Goal: Task Accomplishment & Management: Complete application form

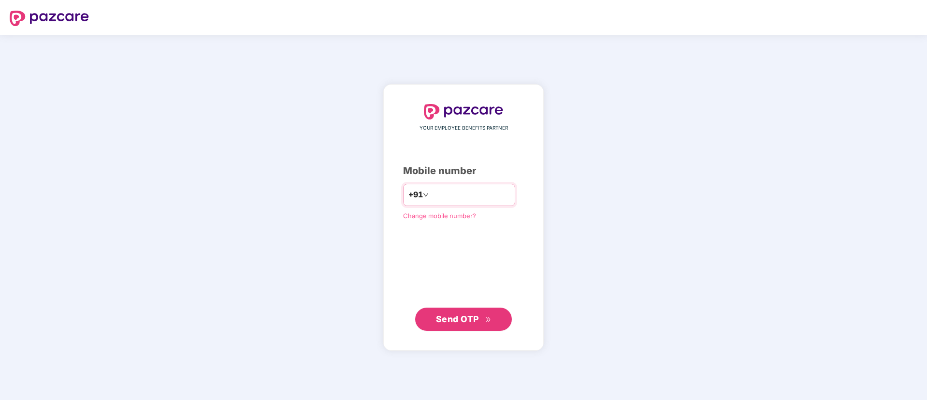
type input "**********"
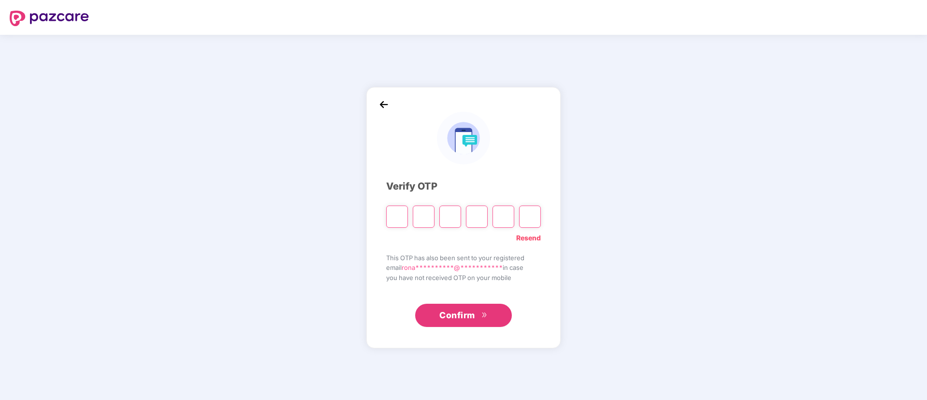
type input "*"
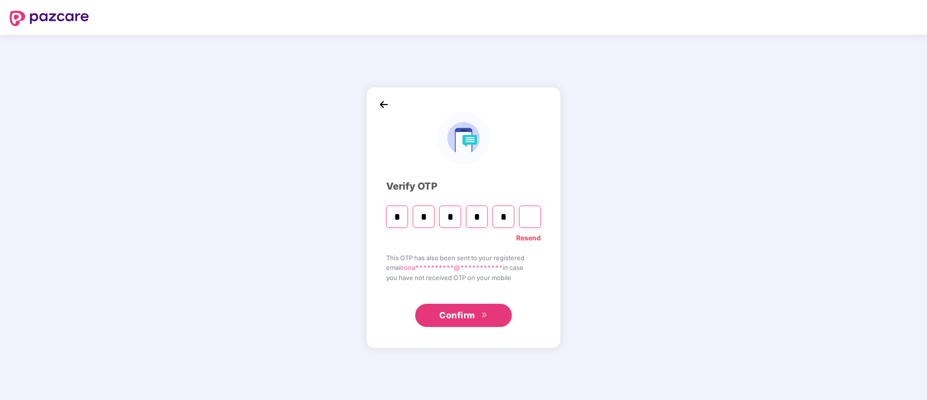
type input "*"
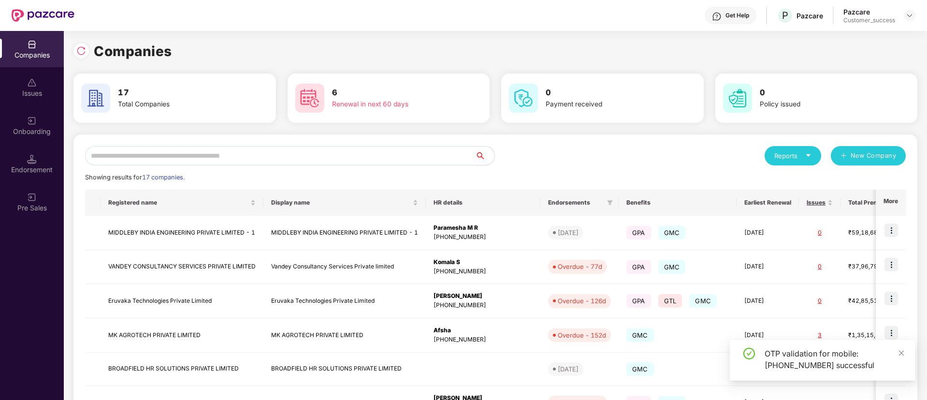
click at [217, 155] on input "text" at bounding box center [280, 155] width 390 height 19
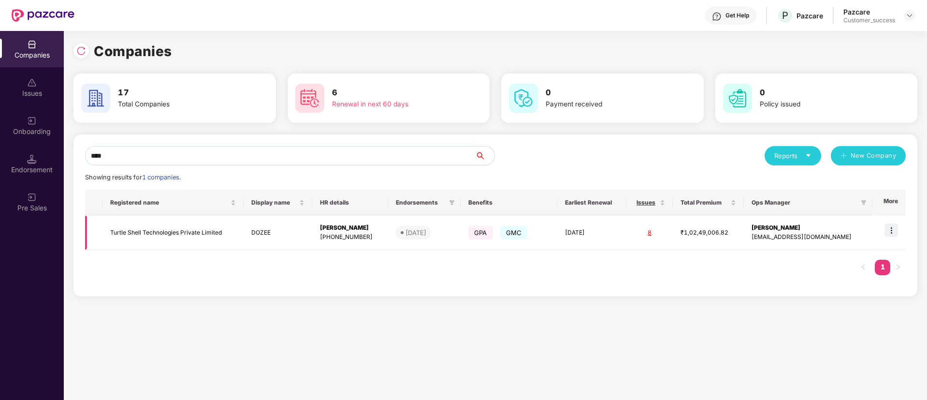
type input "****"
click at [898, 233] on img at bounding box center [891, 230] width 14 height 14
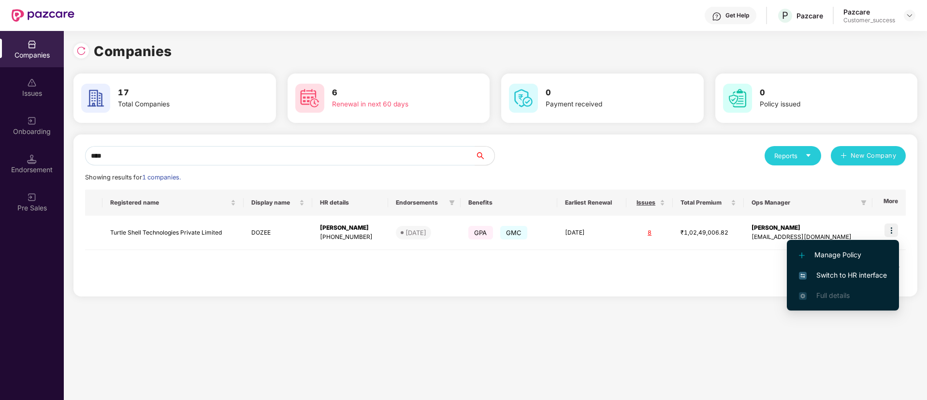
click at [866, 271] on span "Switch to HR interface" at bounding box center [843, 275] width 88 height 11
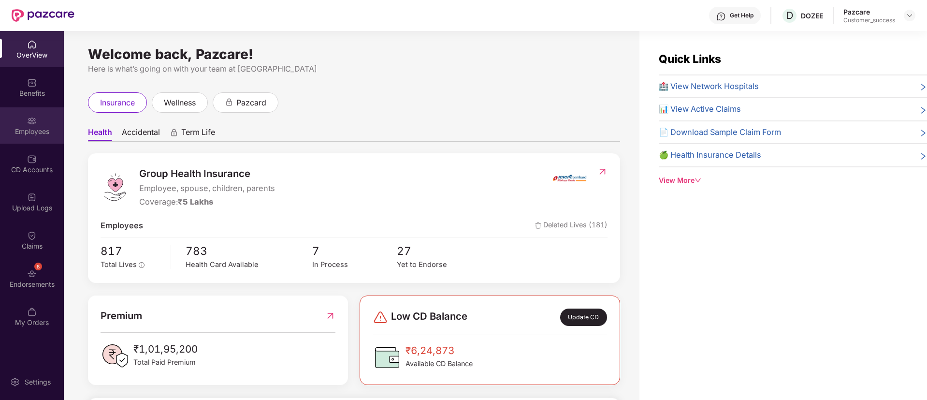
click at [34, 125] on img at bounding box center [32, 121] width 10 height 10
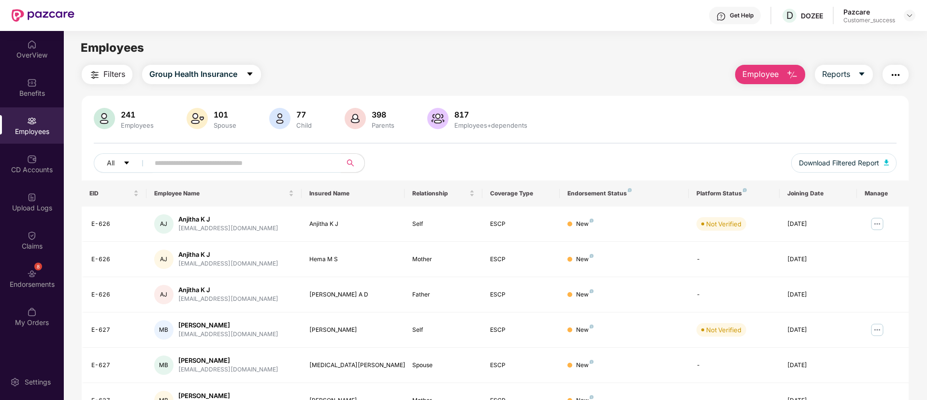
click at [113, 81] on button "Filters" at bounding box center [107, 74] width 51 height 19
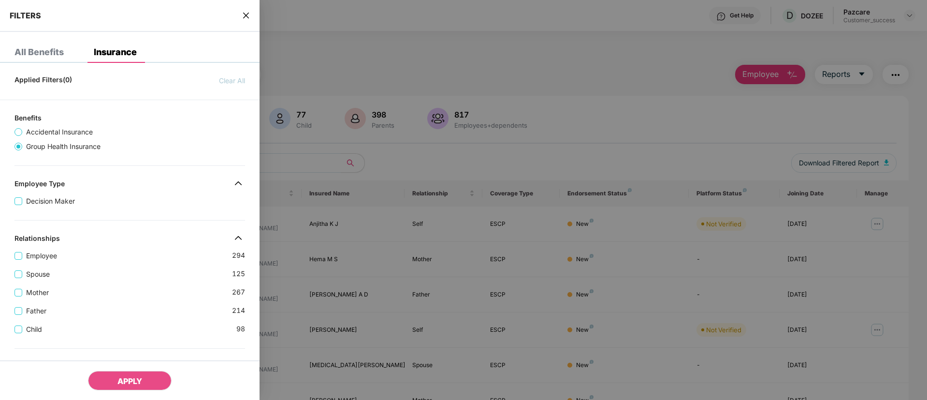
click at [245, 18] on icon "close" at bounding box center [246, 16] width 8 height 8
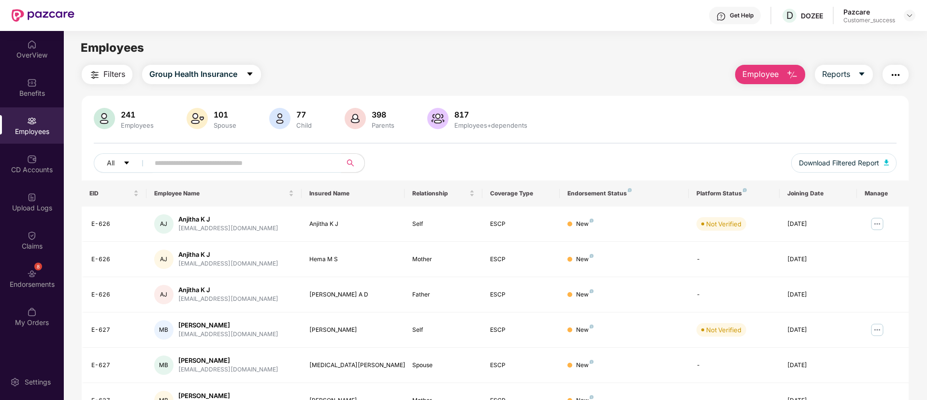
click at [296, 162] on input "text" at bounding box center [241, 163] width 173 height 14
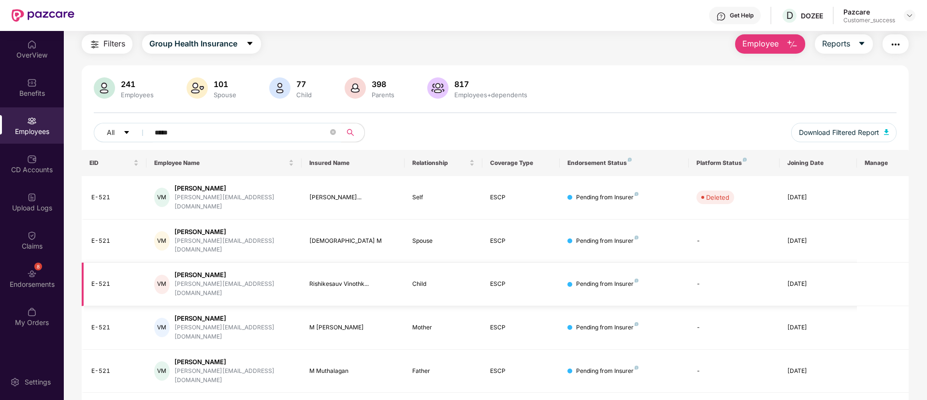
scroll to position [31, 0]
type input "*****"
click at [858, 35] on button "Reports" at bounding box center [844, 43] width 58 height 19
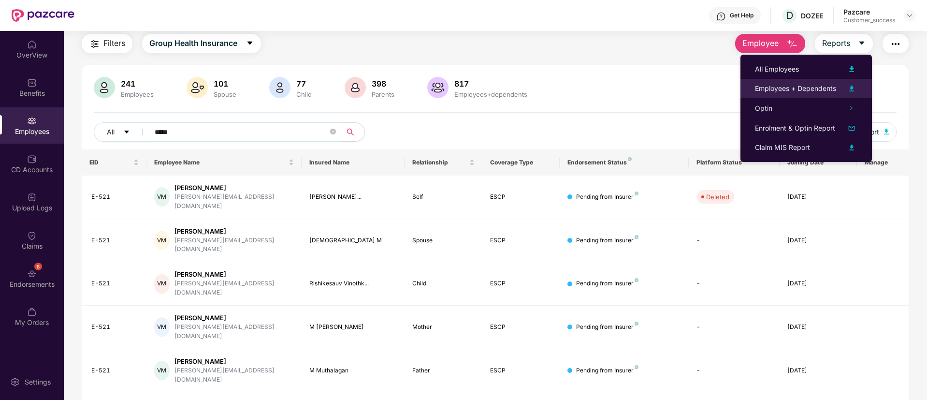
click at [851, 88] on img at bounding box center [852, 89] width 12 height 12
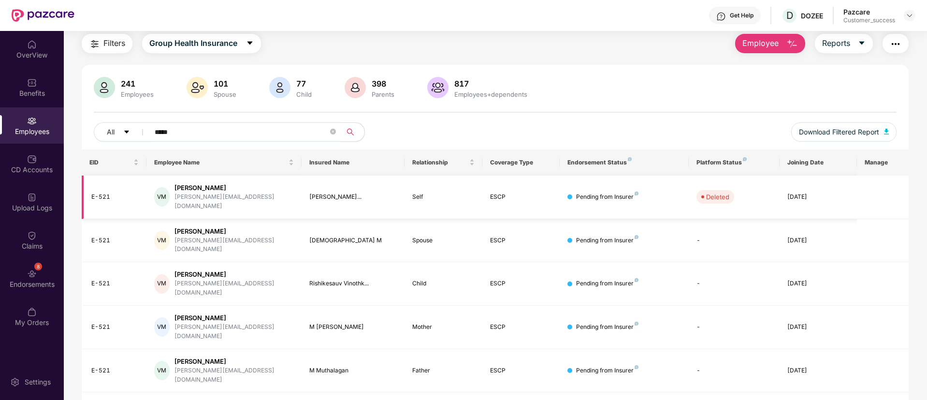
click at [108, 194] on div "E-521" at bounding box center [114, 196] width 47 height 9
copy div "521"
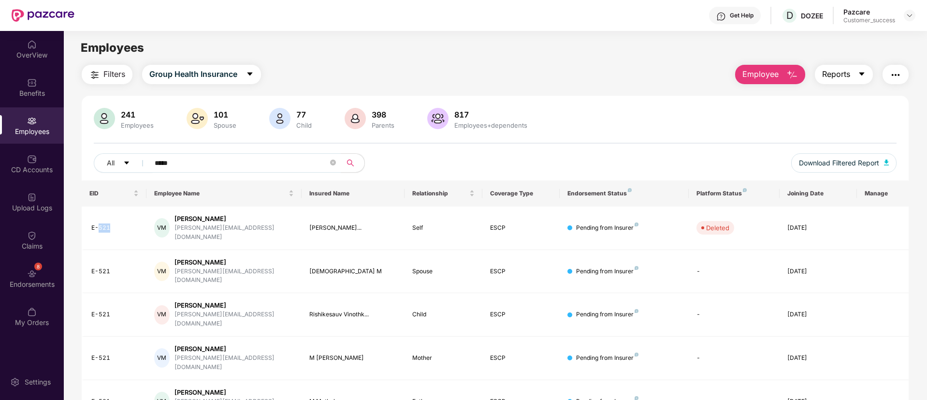
click at [858, 75] on icon "caret-down" at bounding box center [862, 74] width 8 height 8
click at [610, 102] on div "241 Employees 101 Spouse 77 Child 398 Parents 817 Employees+dependents All ****…" at bounding box center [495, 277] width 827 height 362
click at [910, 17] on img at bounding box center [910, 16] width 8 height 8
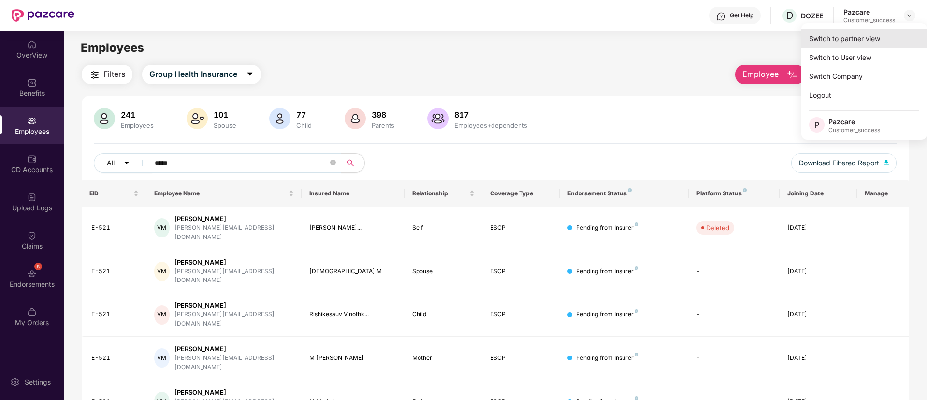
click at [829, 35] on div "Switch to partner view" at bounding box center [864, 38] width 126 height 19
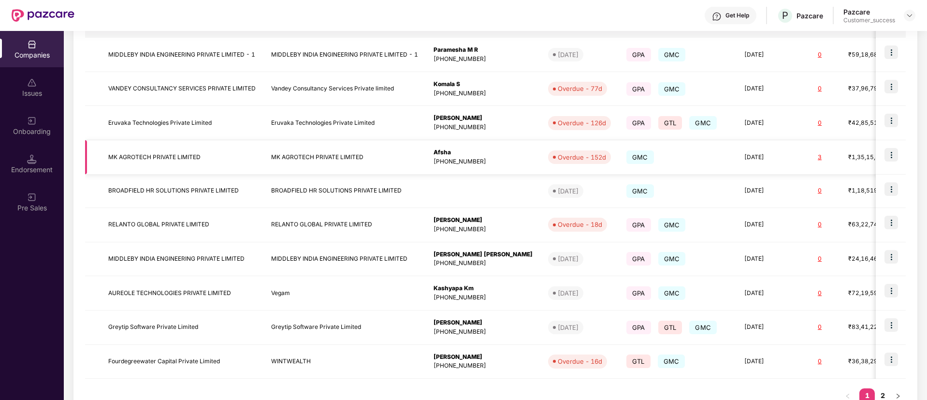
scroll to position [211, 0]
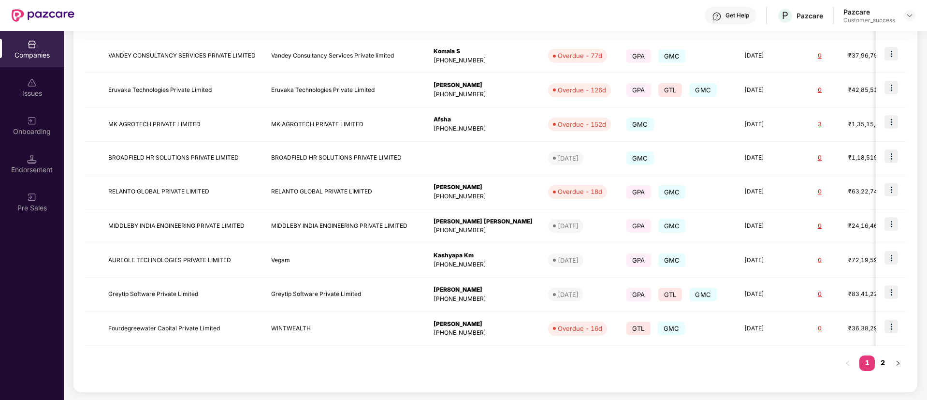
click at [882, 362] on link "2" at bounding box center [882, 362] width 15 height 14
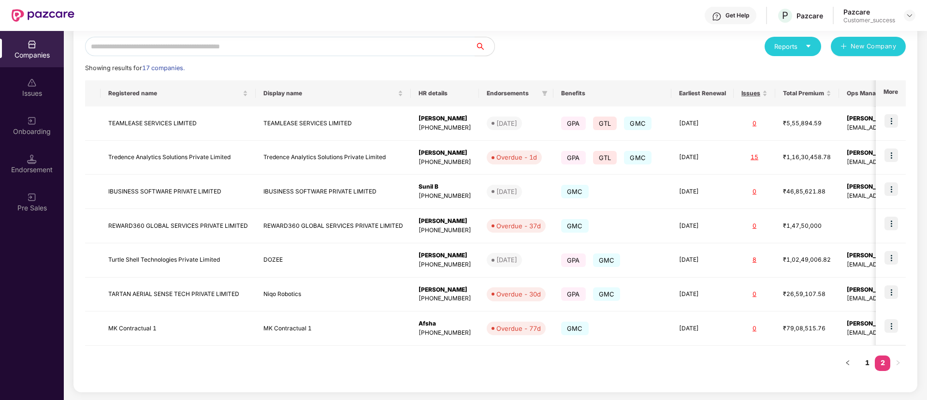
scroll to position [109, 0]
click at [863, 363] on link "1" at bounding box center [866, 362] width 15 height 14
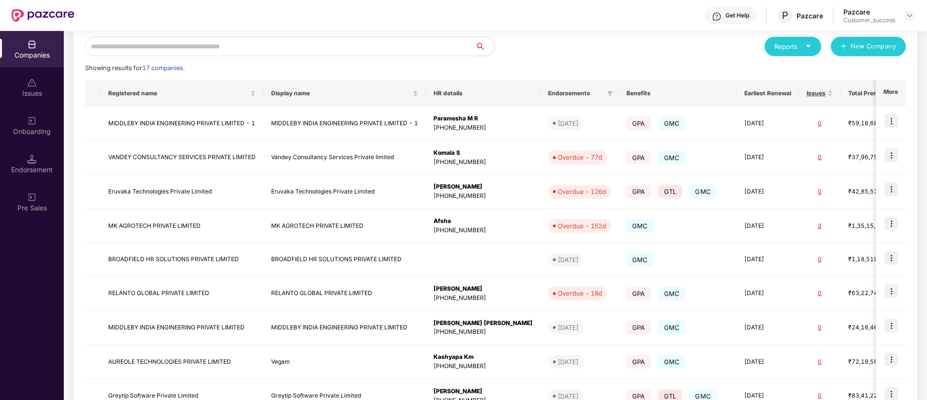
click at [317, 55] on input "text" at bounding box center [280, 46] width 390 height 19
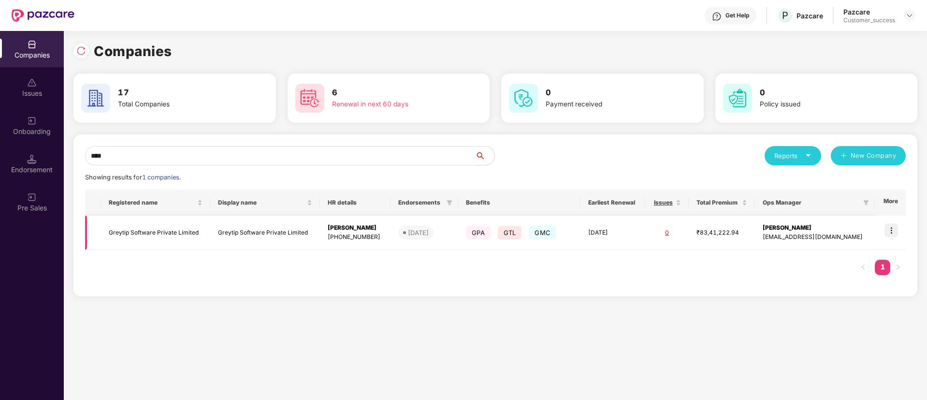
type input "****"
click at [892, 230] on img at bounding box center [891, 230] width 14 height 14
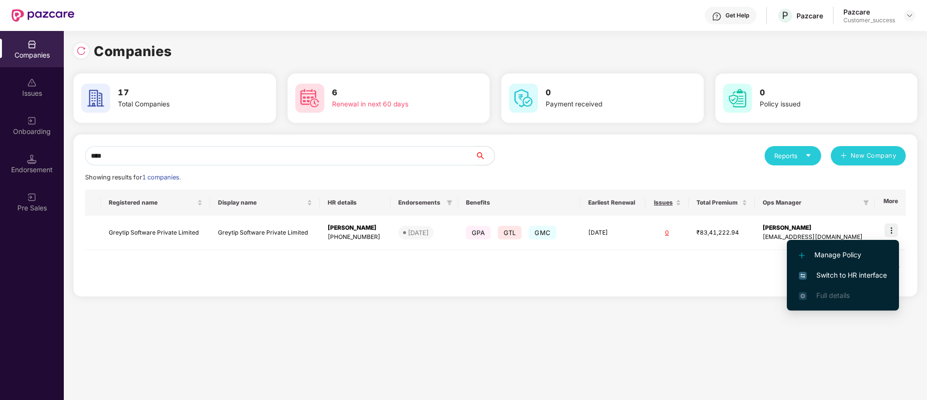
click at [847, 279] on span "Switch to HR interface" at bounding box center [843, 275] width 88 height 11
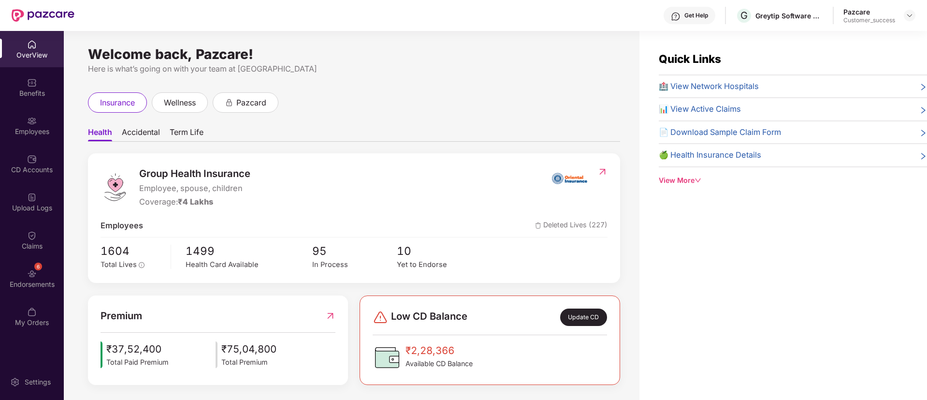
click at [21, 125] on div "Employees" at bounding box center [32, 125] width 64 height 36
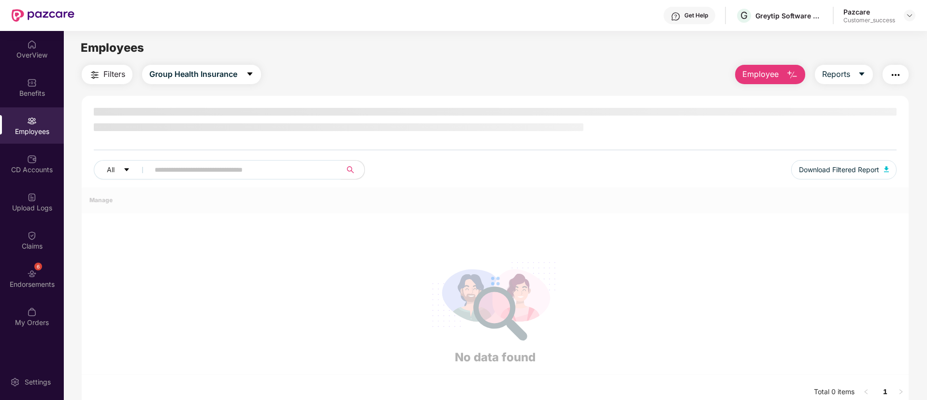
click at [21, 125] on div "Employees" at bounding box center [32, 125] width 64 height 36
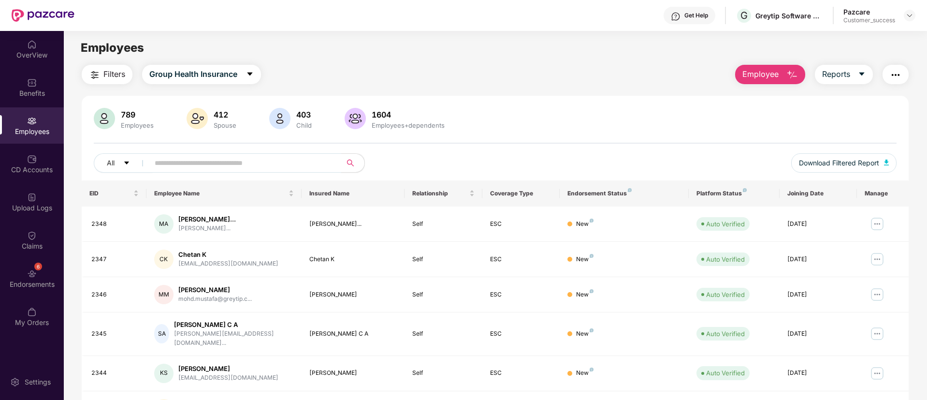
paste input "****"
click at [185, 165] on input "text" at bounding box center [241, 163] width 173 height 14
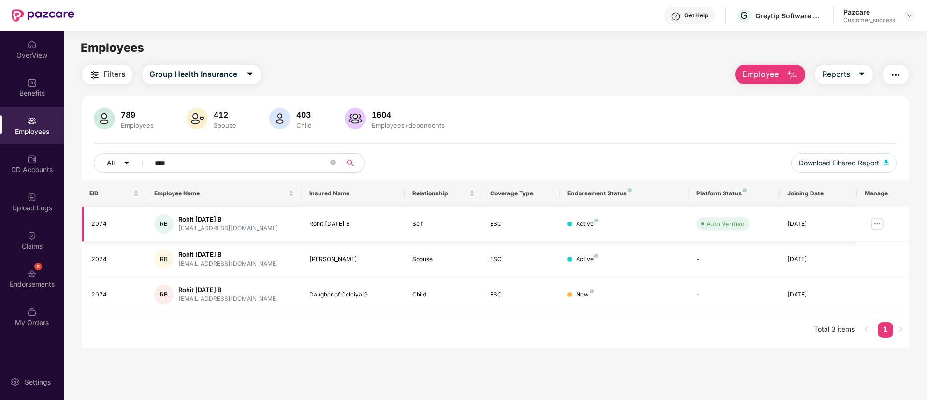
type input "****"
click at [875, 221] on img at bounding box center [876, 223] width 15 height 15
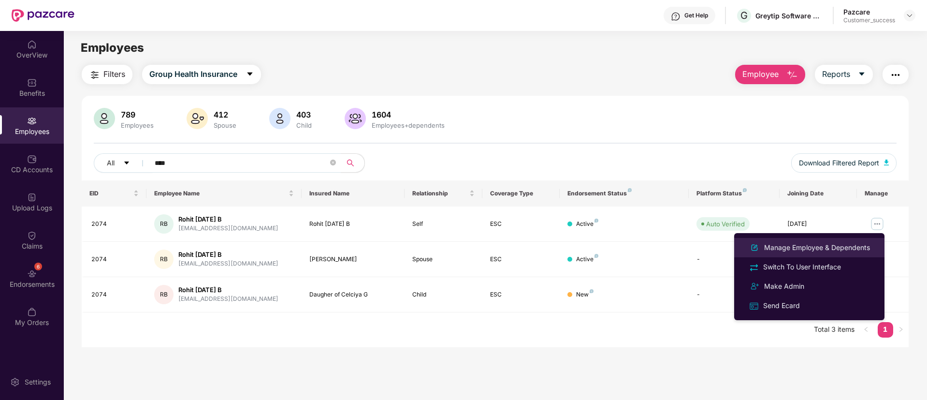
click at [849, 245] on div "Manage Employee & Dependents" at bounding box center [817, 247] width 110 height 11
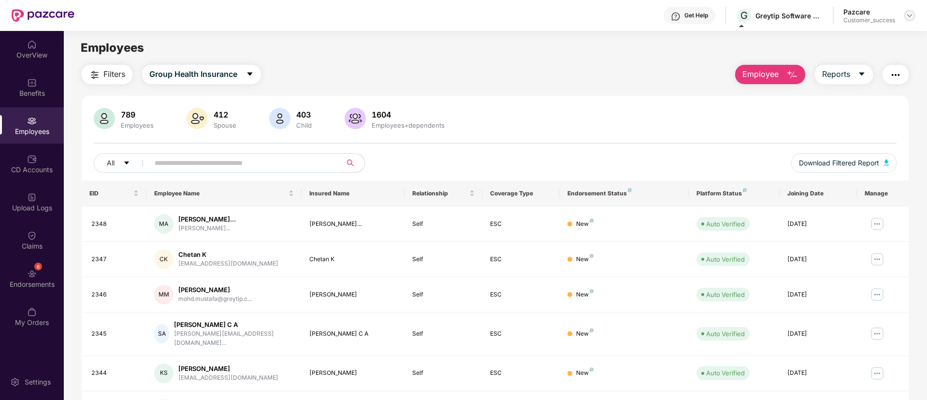
click at [908, 20] on div at bounding box center [910, 16] width 12 height 12
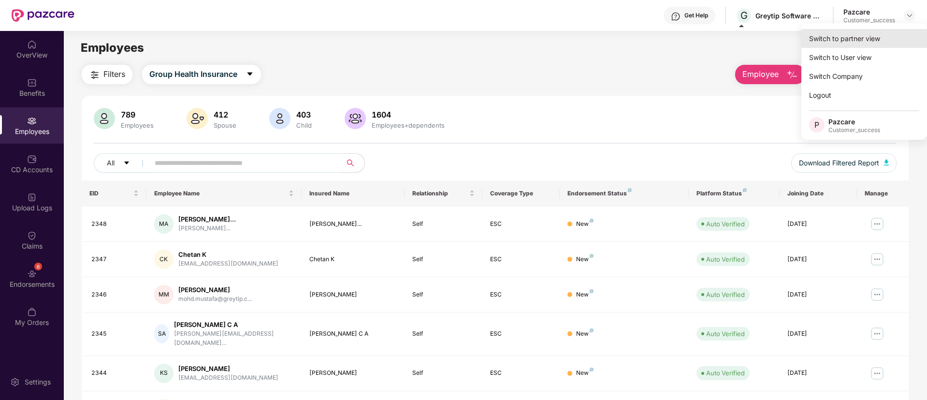
click at [868, 33] on div "Switch to partner view" at bounding box center [864, 38] width 126 height 19
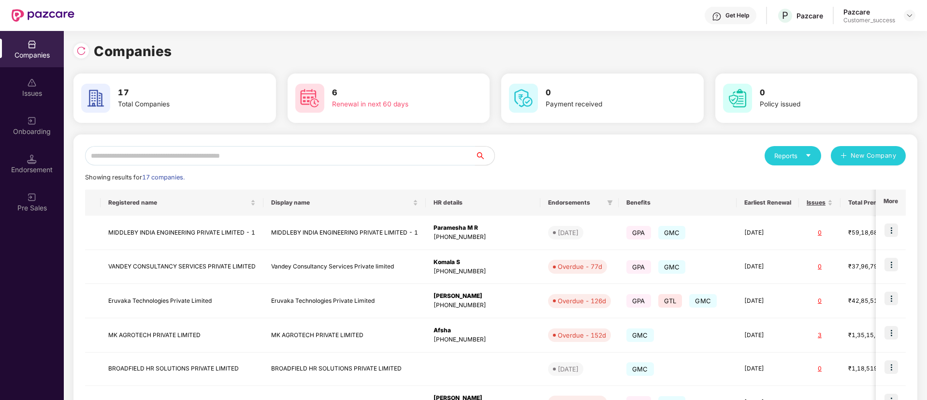
click at [281, 160] on input "text" at bounding box center [280, 155] width 390 height 19
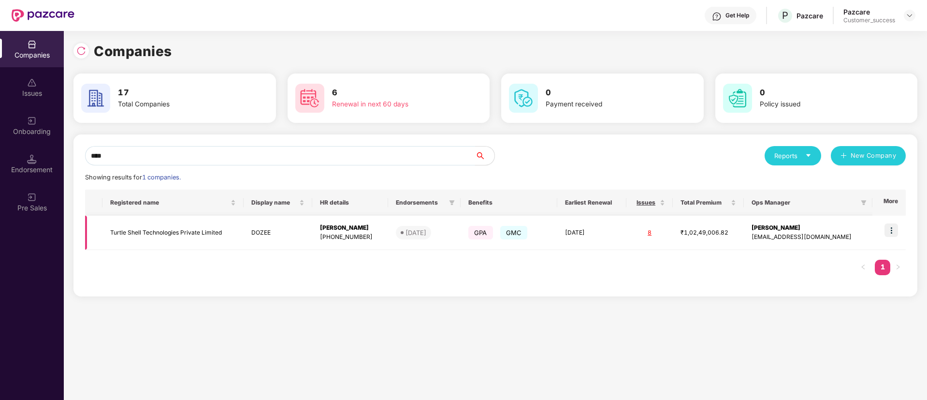
type input "****"
click at [894, 224] on img at bounding box center [891, 230] width 14 height 14
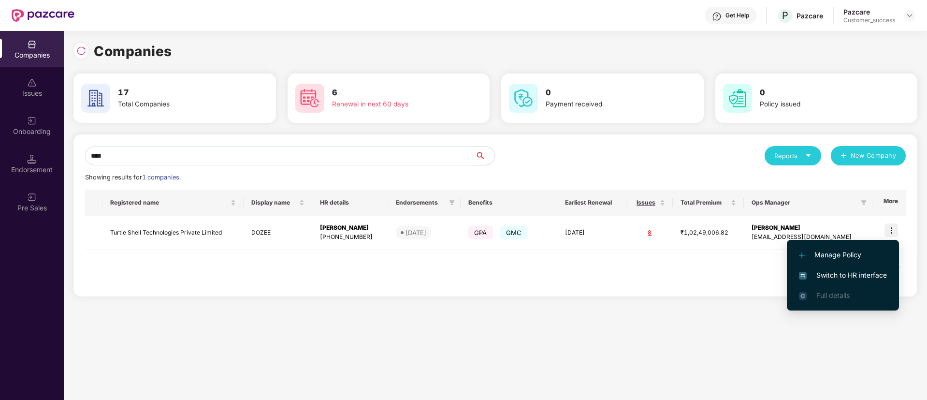
click at [858, 277] on span "Switch to HR interface" at bounding box center [843, 275] width 88 height 11
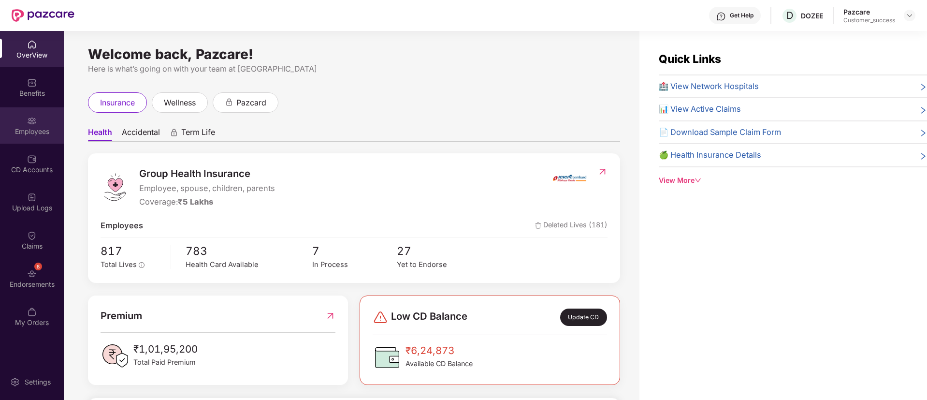
click at [25, 121] on div "Employees" at bounding box center [32, 125] width 64 height 36
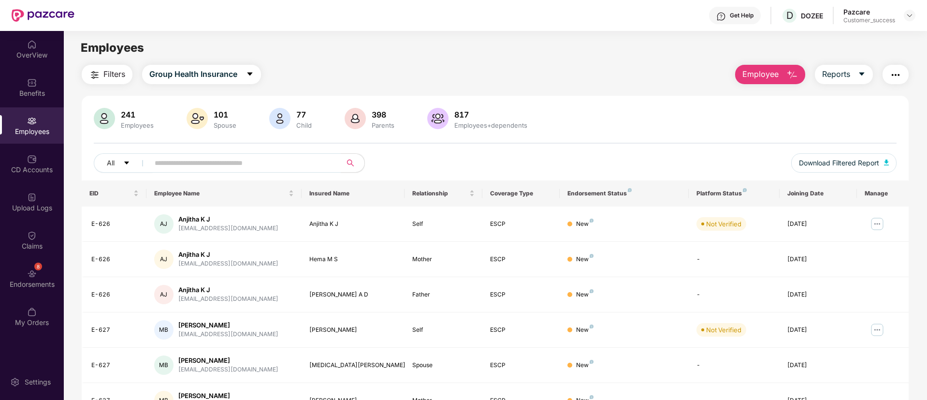
click at [783, 79] on button "Employee" at bounding box center [770, 74] width 70 height 19
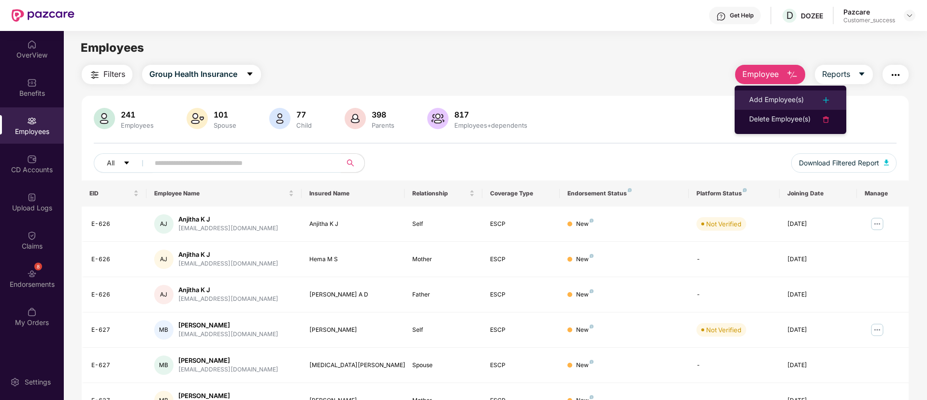
click at [789, 92] on li "Add Employee(s)" at bounding box center [791, 99] width 112 height 19
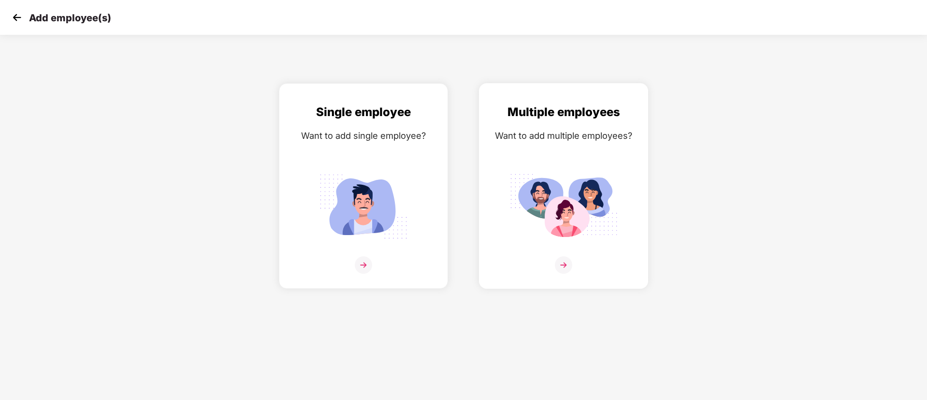
click at [634, 164] on div "Multiple employees Want to add multiple employees?" at bounding box center [563, 194] width 149 height 183
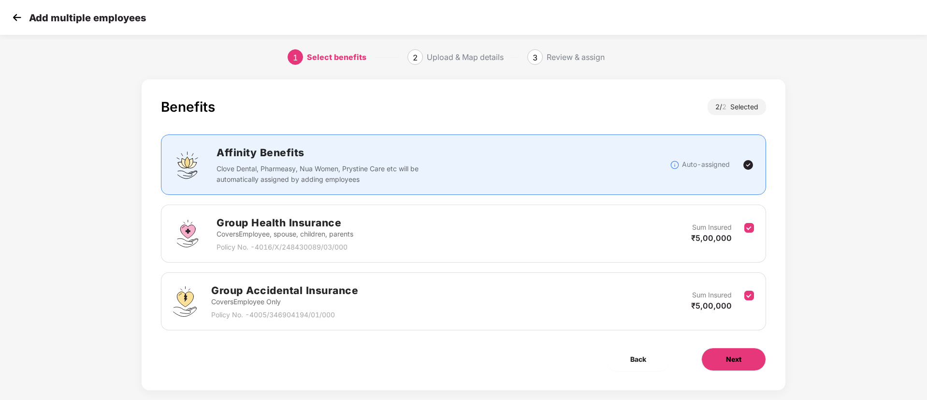
click at [721, 356] on button "Next" at bounding box center [733, 358] width 65 height 23
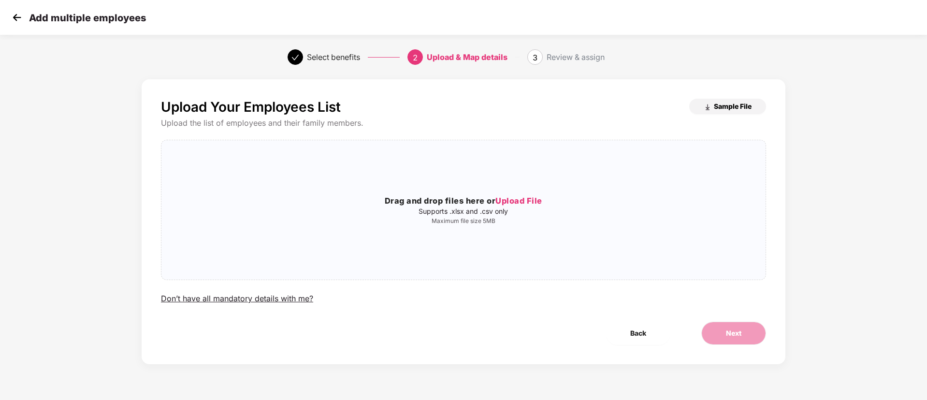
click at [726, 108] on span "Sample File" at bounding box center [733, 105] width 38 height 9
click at [526, 202] on span "Upload File" at bounding box center [518, 201] width 47 height 10
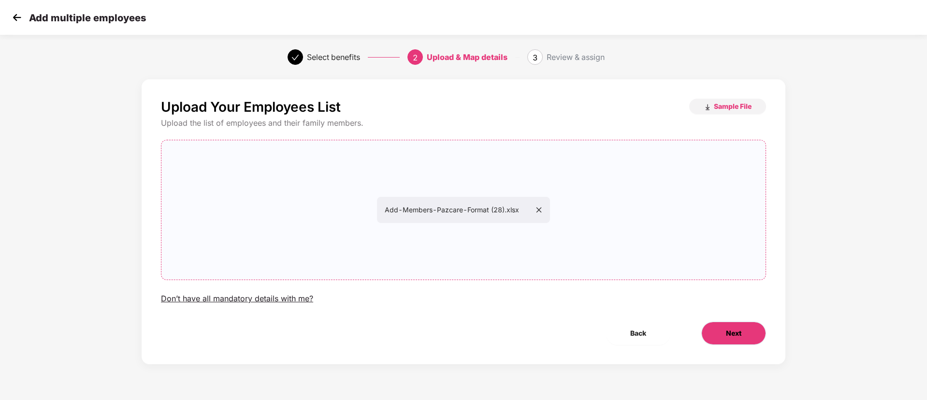
click at [732, 331] on span "Next" at bounding box center [733, 333] width 15 height 11
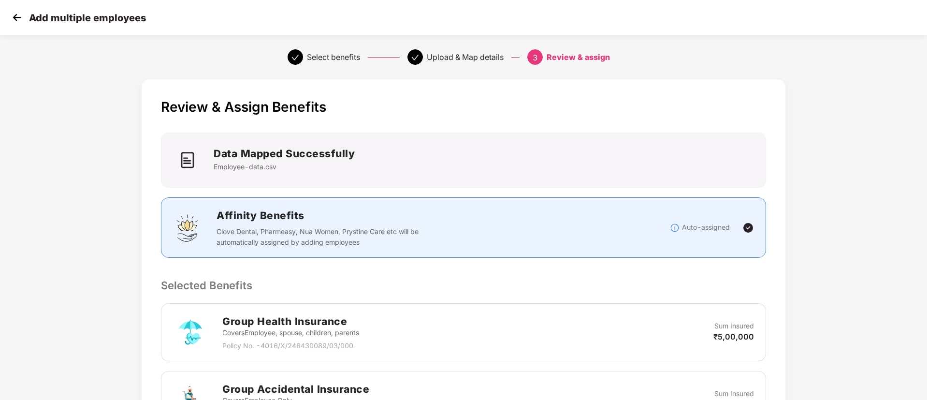
scroll to position [161, 0]
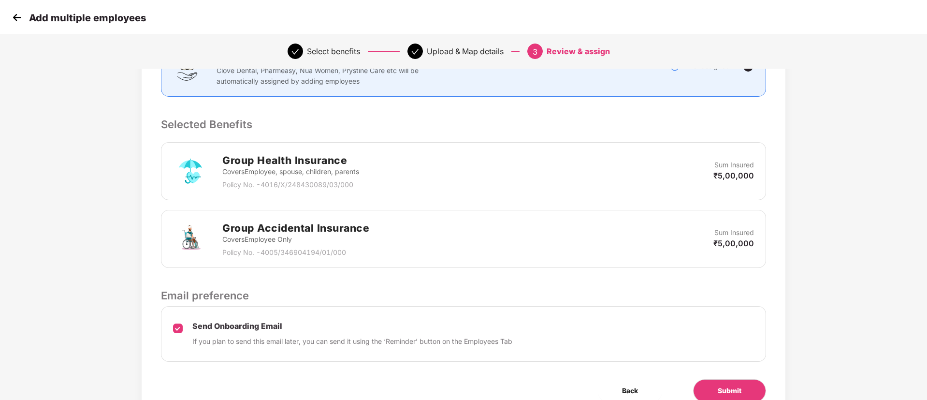
click at [172, 332] on div "Send Onboarding Email If you plan to send this email later, you can send it usi…" at bounding box center [463, 334] width 605 height 56
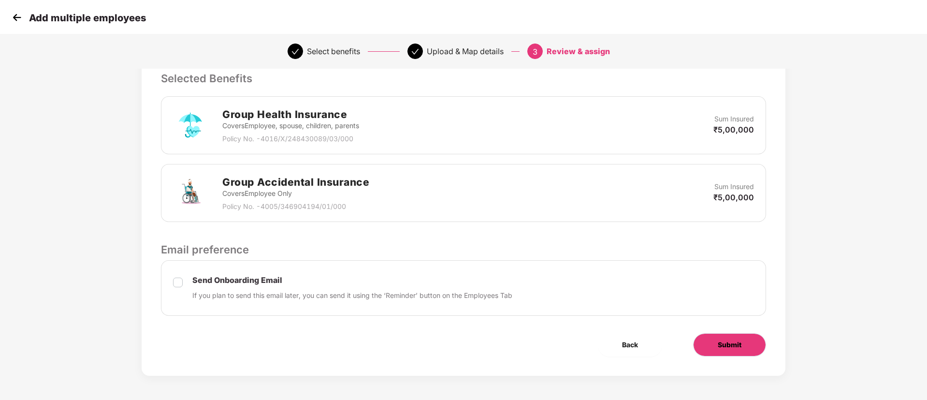
click at [746, 348] on button "Submit" at bounding box center [729, 344] width 73 height 23
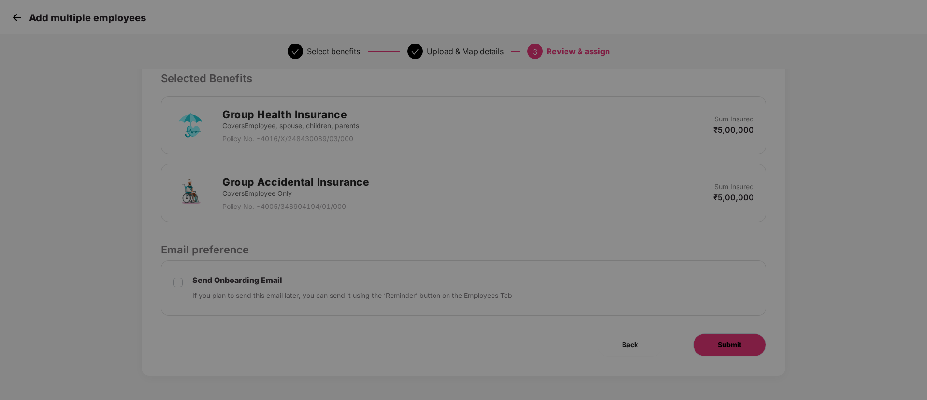
scroll to position [0, 0]
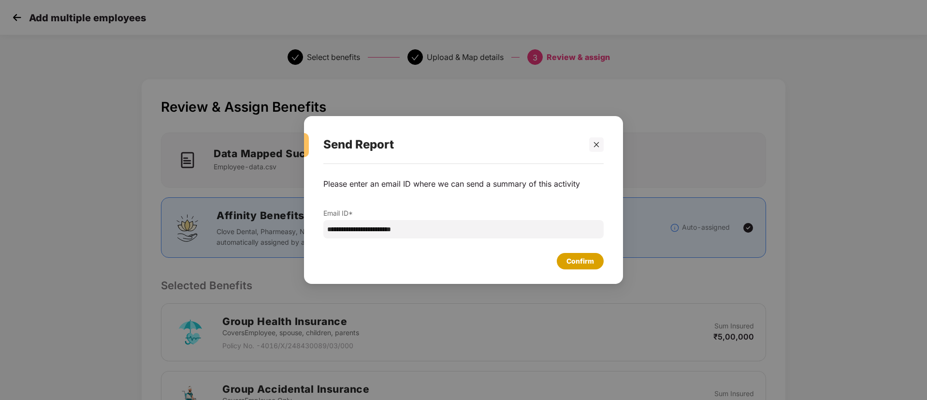
click at [583, 254] on div "Confirm" at bounding box center [580, 261] width 47 height 16
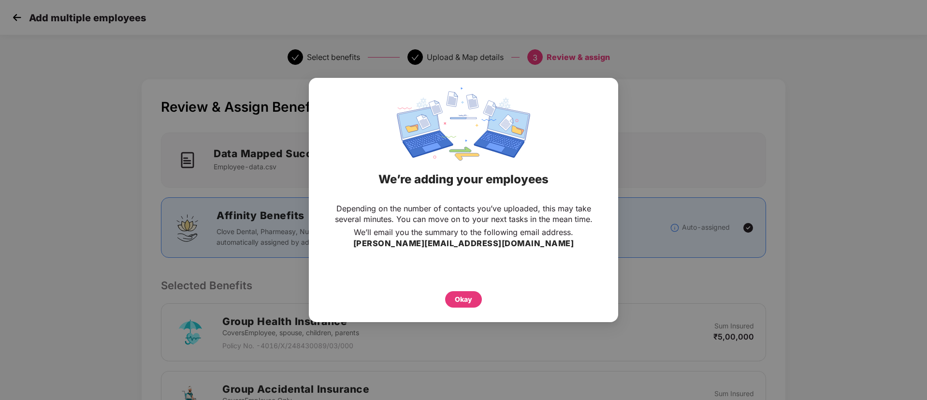
click at [452, 289] on div "Okay" at bounding box center [463, 296] width 271 height 21
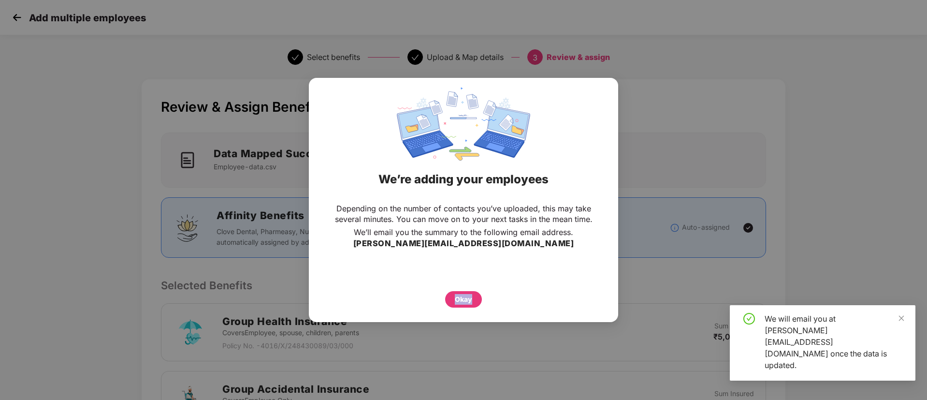
click at [452, 289] on div "Okay" at bounding box center [463, 296] width 271 height 21
click at [458, 296] on div "Okay" at bounding box center [463, 299] width 17 height 11
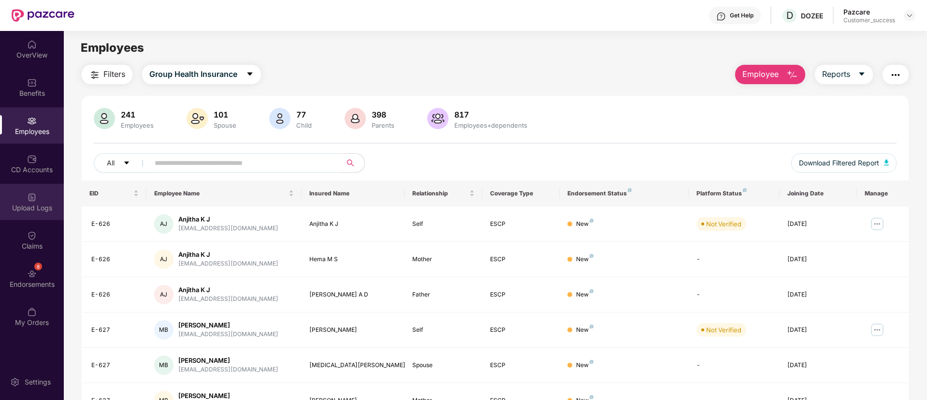
click at [43, 204] on div "Upload Logs" at bounding box center [32, 208] width 64 height 10
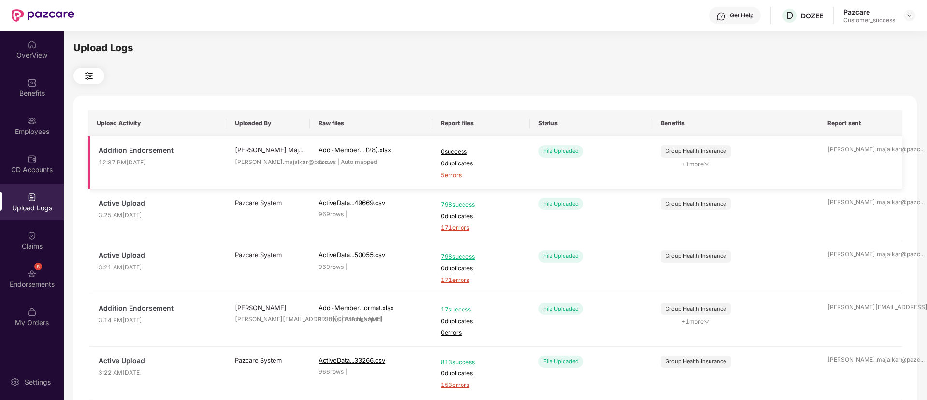
click at [451, 176] on span "5 errors" at bounding box center [481, 175] width 80 height 9
click at [35, 135] on div "Employees" at bounding box center [32, 132] width 64 height 10
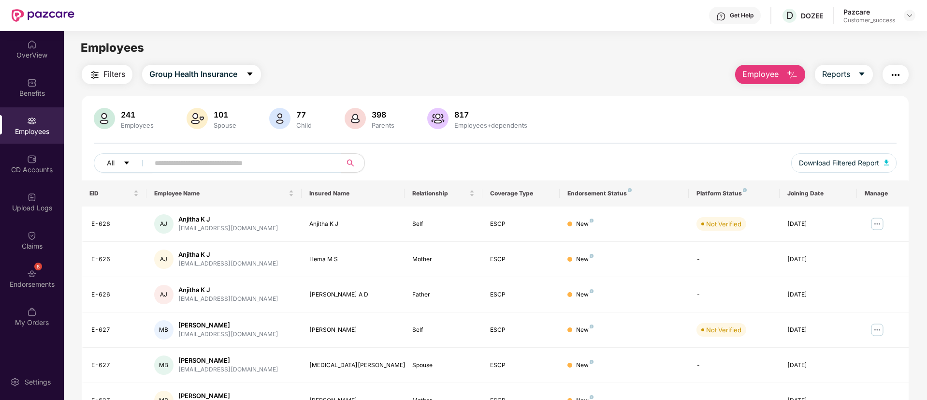
click at [789, 74] on img "button" at bounding box center [792, 75] width 12 height 12
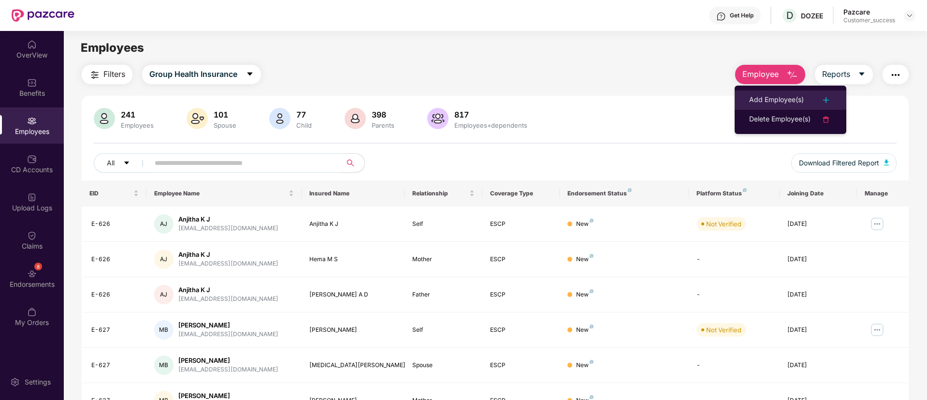
click at [796, 102] on div "Add Employee(s)" at bounding box center [776, 100] width 55 height 12
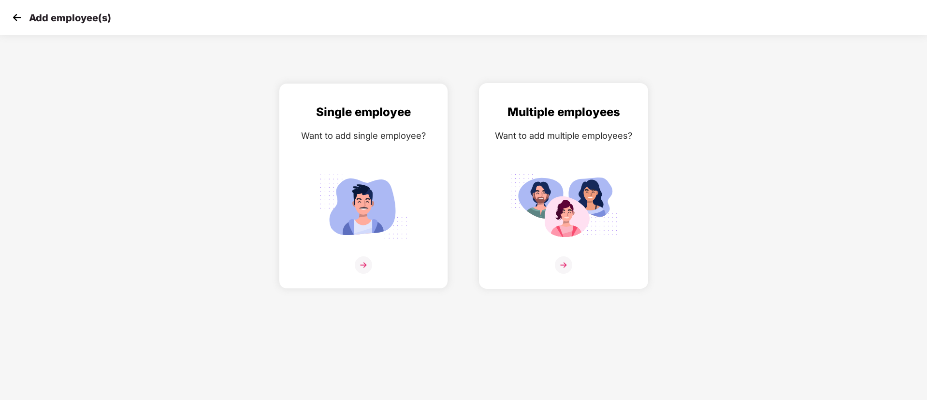
click at [559, 151] on div "Multiple employees Want to add multiple employees?" at bounding box center [563, 194] width 149 height 183
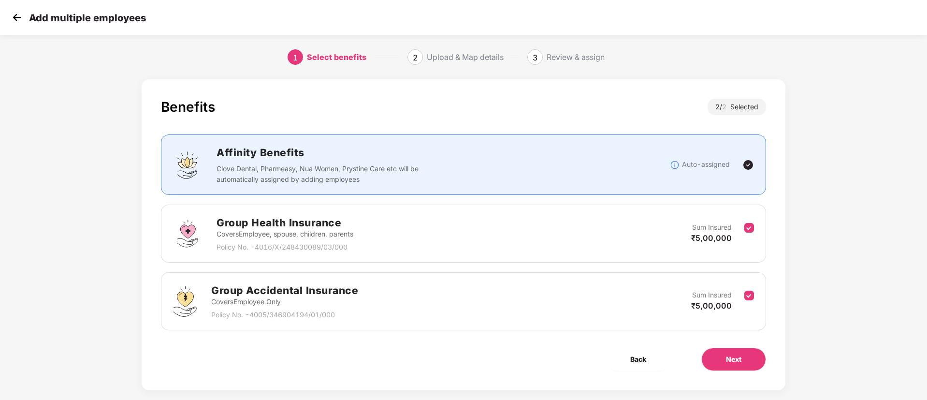
scroll to position [14, 0]
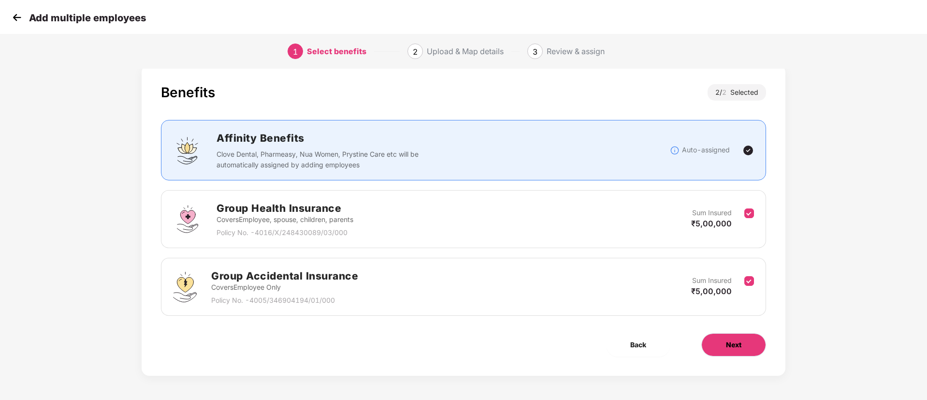
click at [744, 341] on button "Next" at bounding box center [733, 344] width 65 height 23
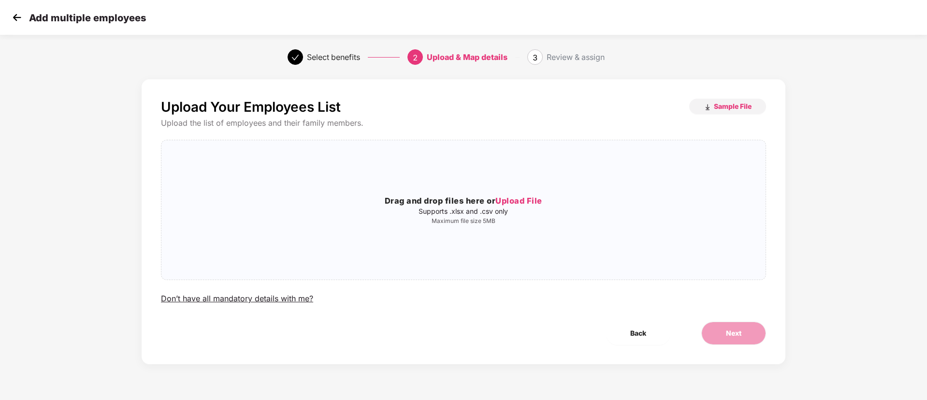
scroll to position [0, 0]
click at [520, 200] on span "Upload File" at bounding box center [518, 201] width 47 height 10
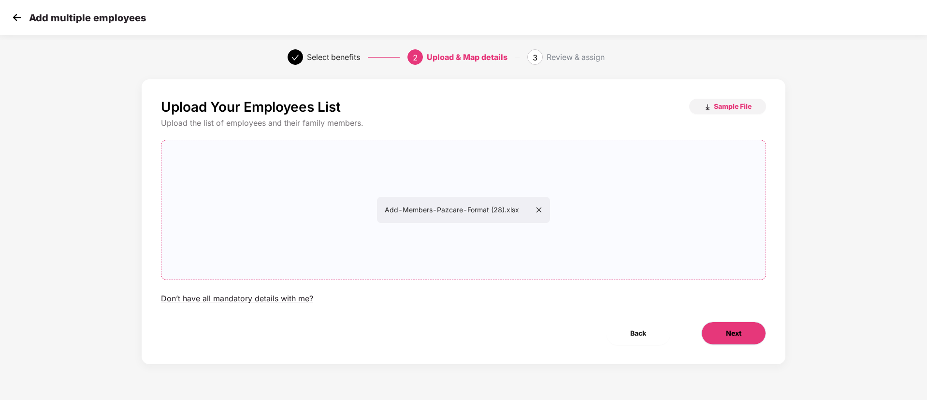
click at [741, 343] on button "Next" at bounding box center [733, 332] width 65 height 23
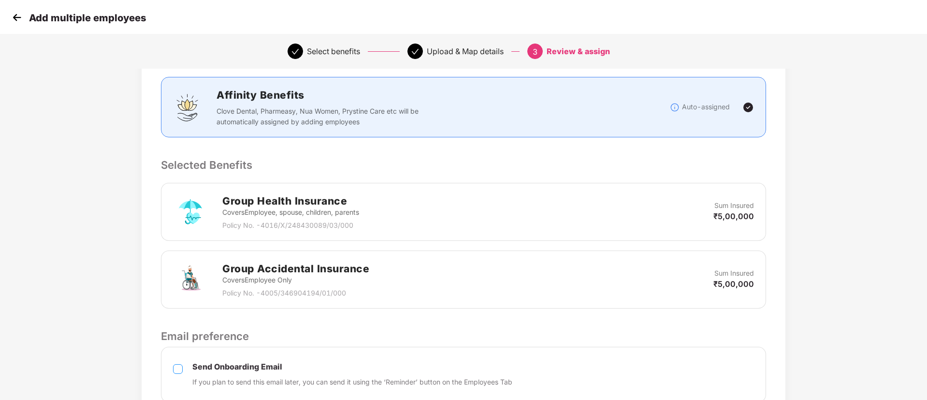
scroll to position [207, 0]
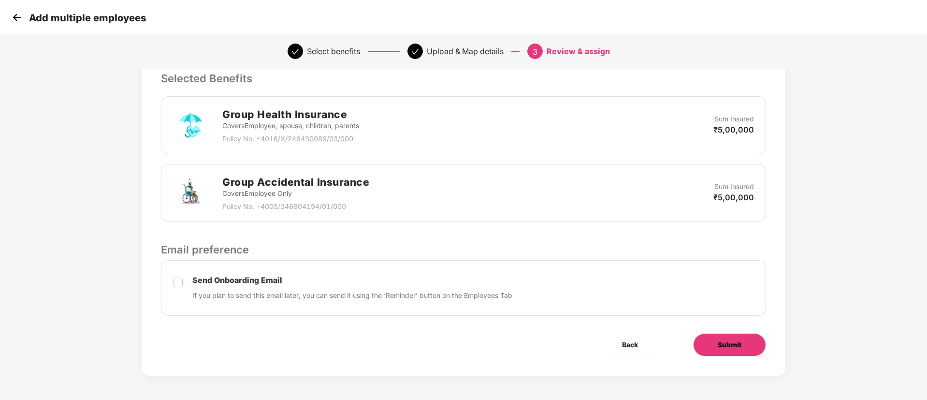
click at [735, 338] on button "Submit" at bounding box center [729, 344] width 73 height 23
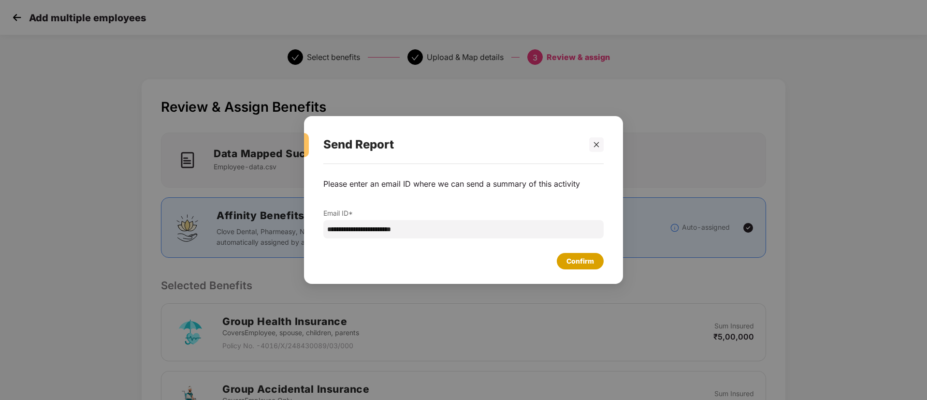
click at [595, 266] on div "Confirm" at bounding box center [580, 261] width 47 height 16
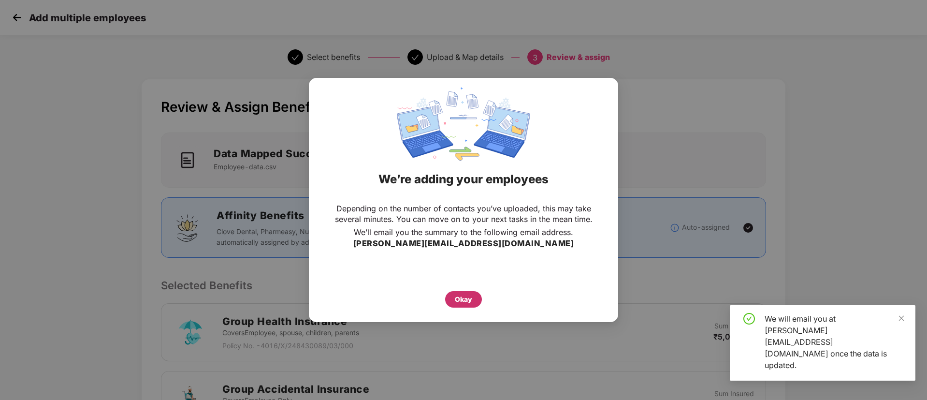
click at [460, 301] on div "Okay" at bounding box center [463, 299] width 17 height 11
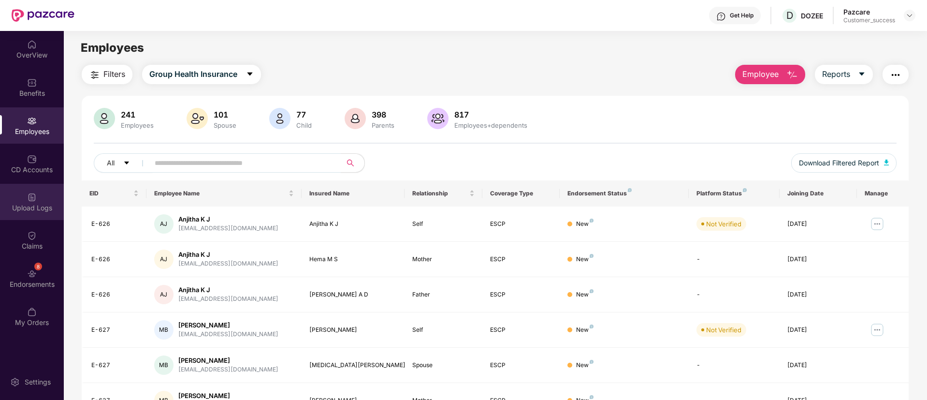
click at [39, 194] on div "Upload Logs" at bounding box center [32, 202] width 64 height 36
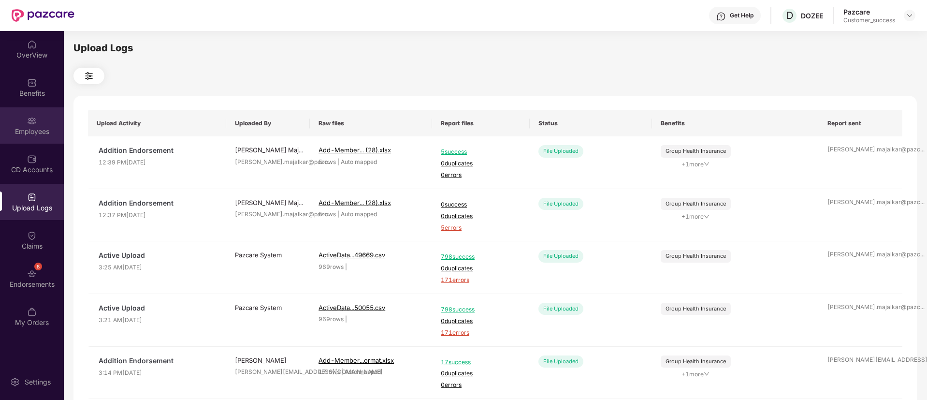
click at [33, 127] on div "Employees" at bounding box center [32, 132] width 64 height 10
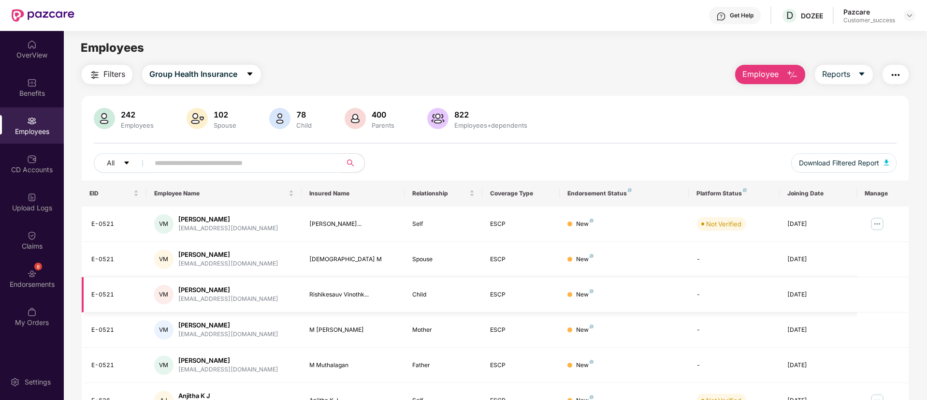
scroll to position [100, 0]
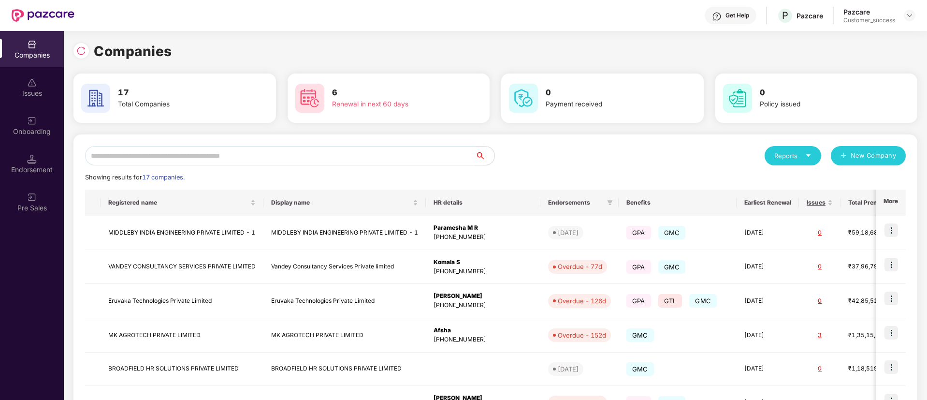
click at [242, 155] on input "text" at bounding box center [280, 155] width 390 height 19
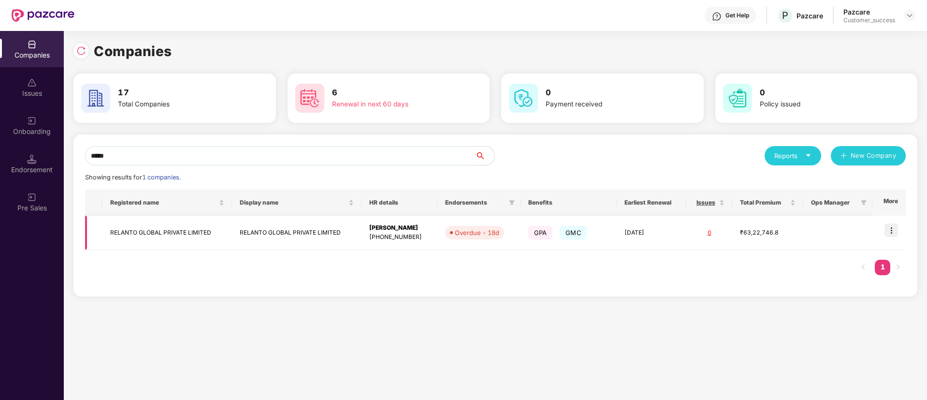
type input "*****"
click at [896, 229] on img at bounding box center [891, 230] width 14 height 14
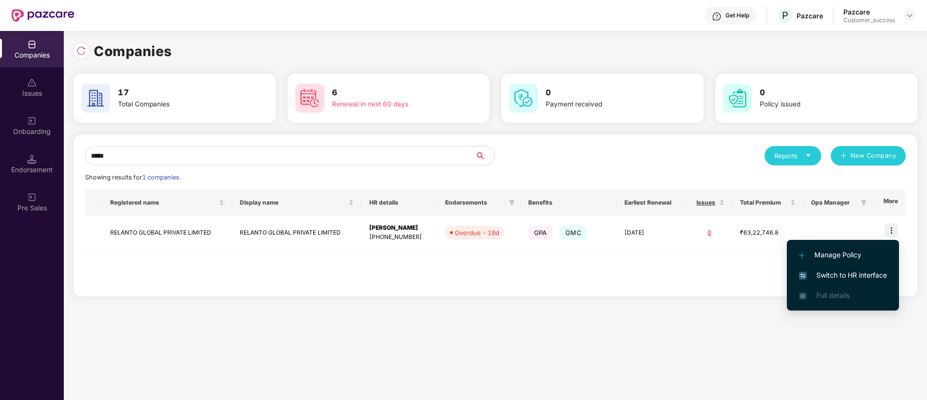
click at [859, 276] on span "Switch to HR interface" at bounding box center [843, 275] width 88 height 11
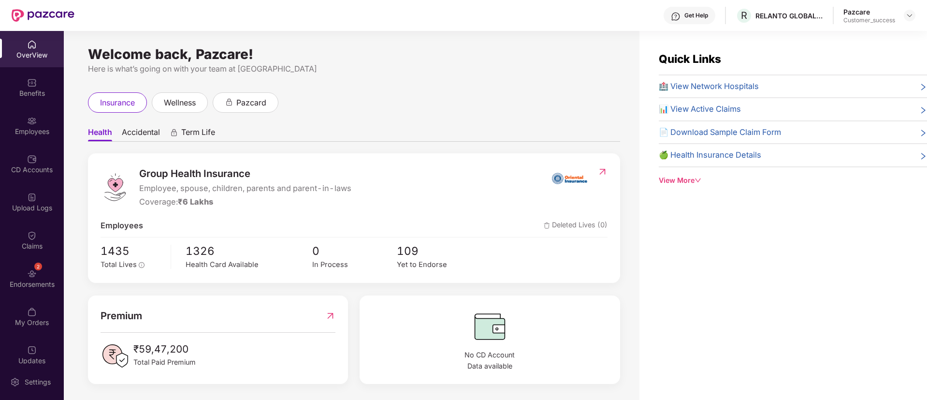
click at [31, 122] on img at bounding box center [32, 121] width 10 height 10
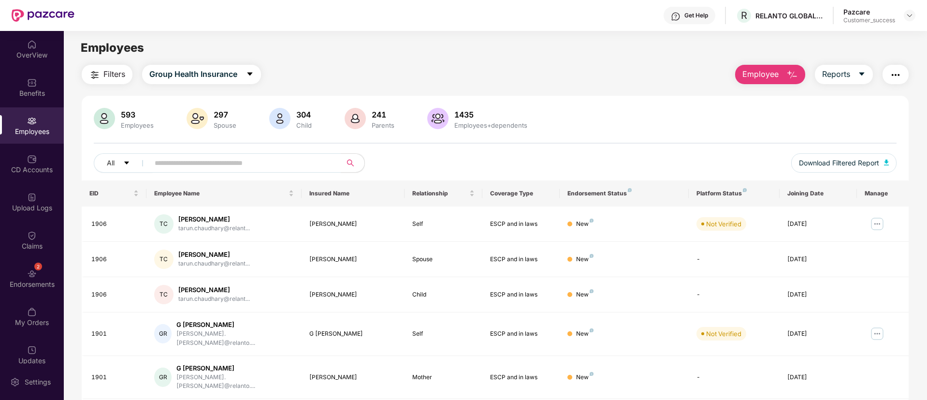
click at [229, 152] on div "593 Employees 297 Spouse 304 Child 241 Parents 1435 Employees+dependents All Do…" at bounding box center [495, 144] width 827 height 72
paste input "**********"
click at [230, 164] on input "**********" at bounding box center [241, 163] width 173 height 14
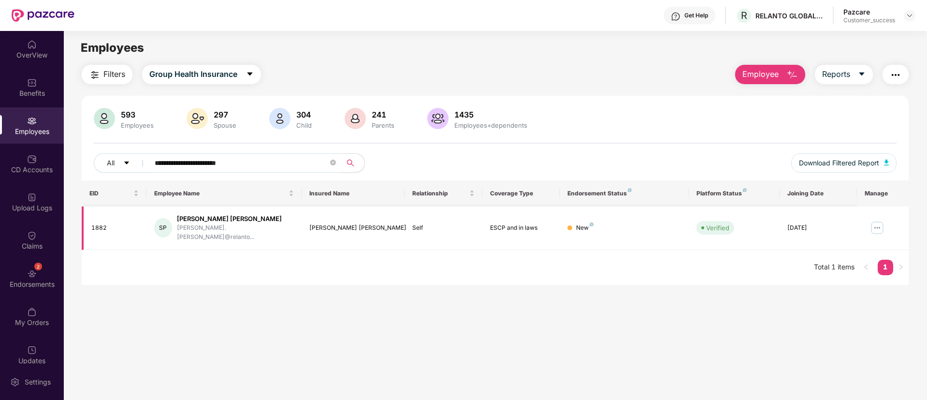
type input "**********"
click at [878, 227] on img at bounding box center [876, 227] width 15 height 15
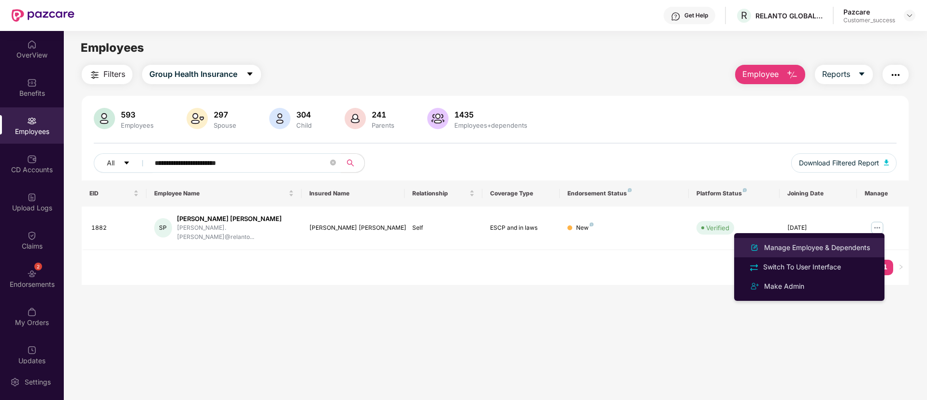
click at [845, 242] on div "Manage Employee & Dependents" at bounding box center [817, 247] width 110 height 11
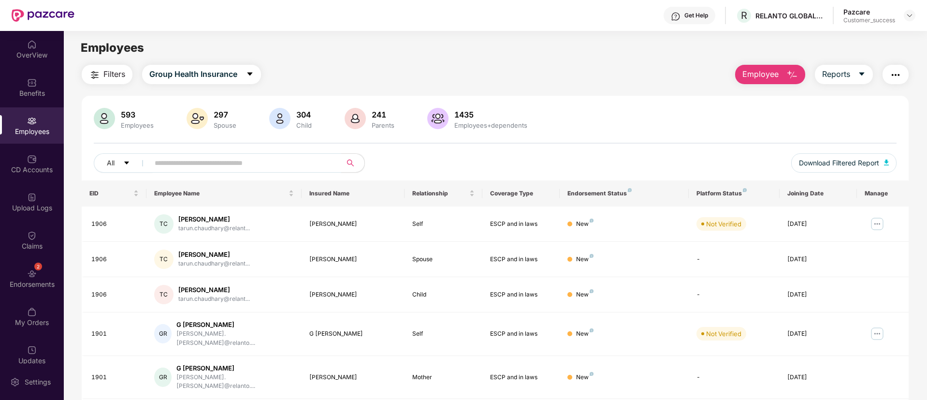
click at [214, 156] on input "text" at bounding box center [241, 163] width 173 height 14
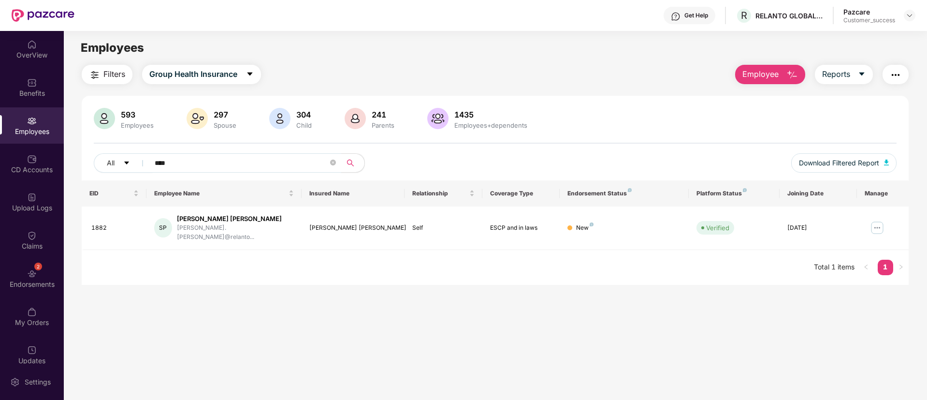
paste input "**********"
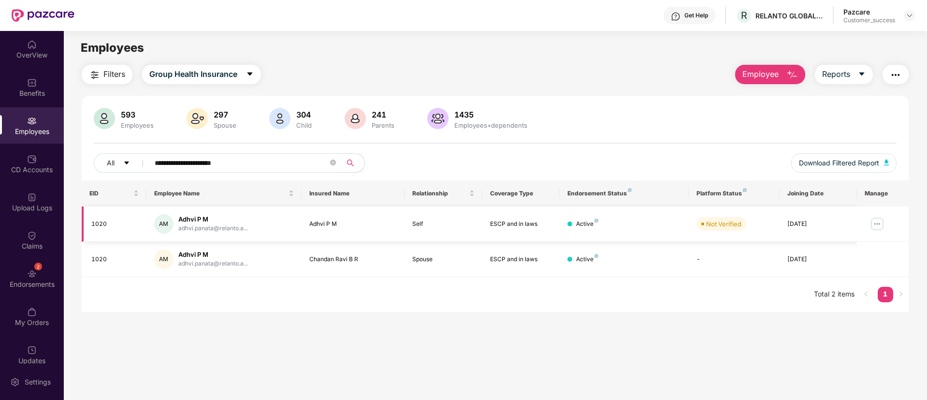
type input "**********"
click at [97, 226] on div "1020" at bounding box center [114, 223] width 47 height 9
copy div "1020"
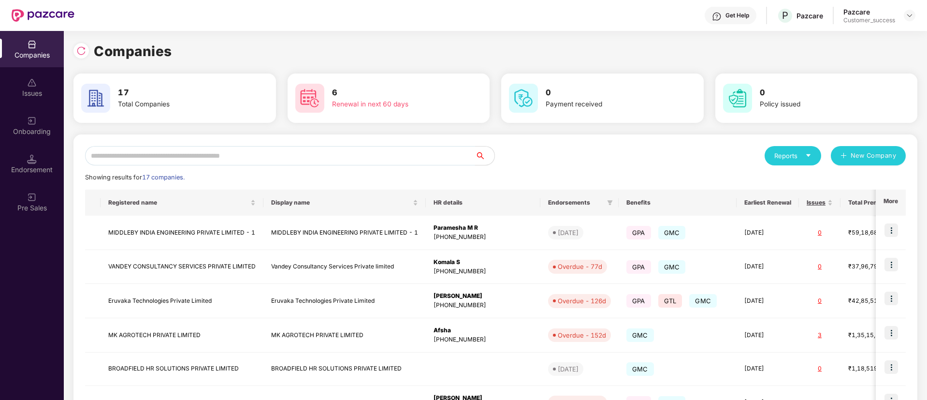
click at [239, 154] on input "text" at bounding box center [280, 155] width 390 height 19
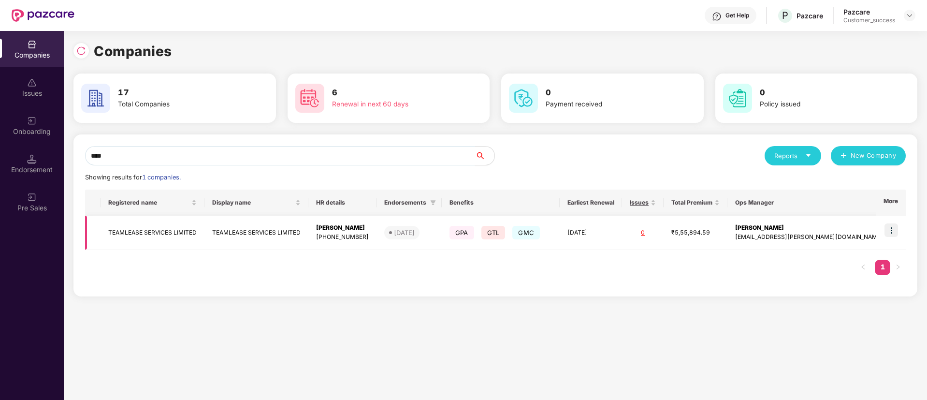
type input "****"
click at [894, 232] on img at bounding box center [891, 230] width 14 height 14
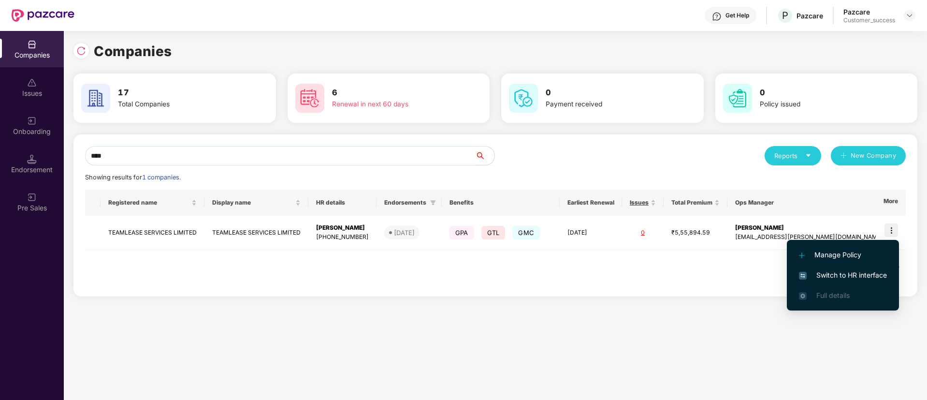
click at [842, 274] on span "Switch to HR interface" at bounding box center [843, 275] width 88 height 11
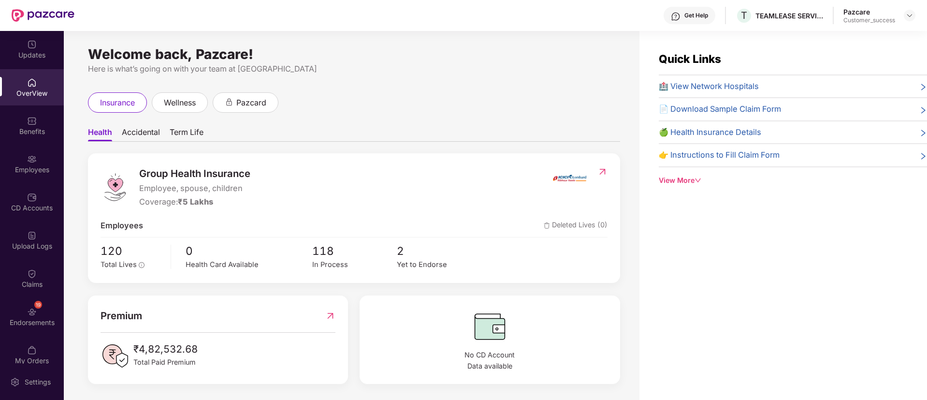
click at [32, 154] on img at bounding box center [32, 159] width 10 height 10
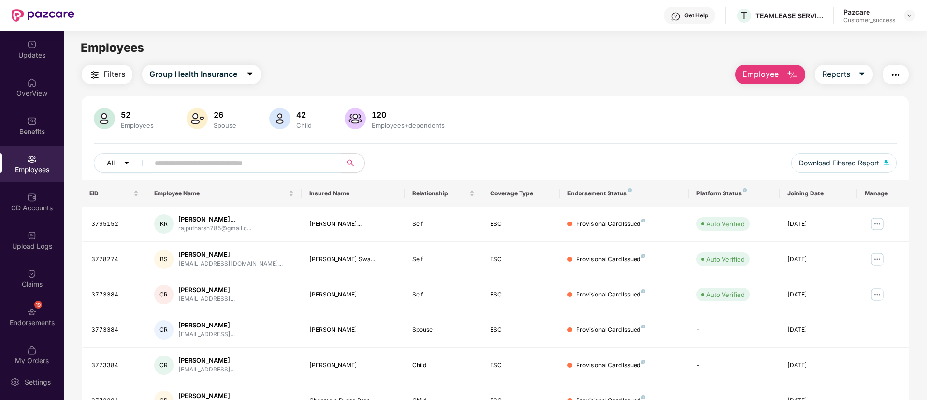
click at [221, 160] on input "text" at bounding box center [241, 163] width 173 height 14
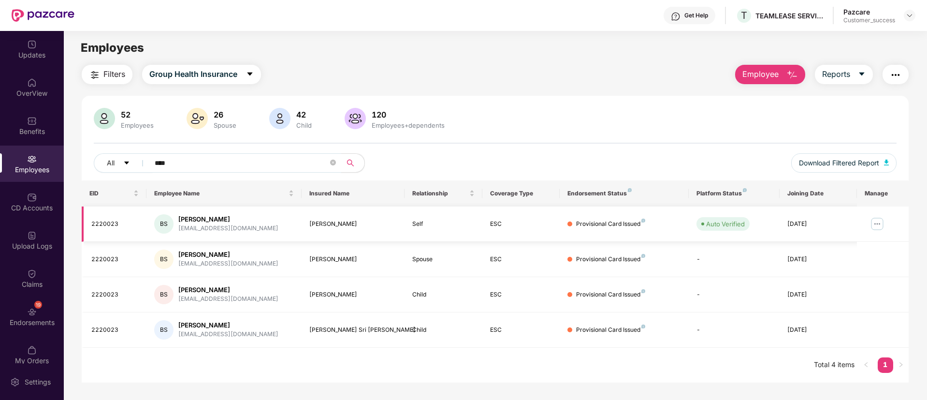
type input "****"
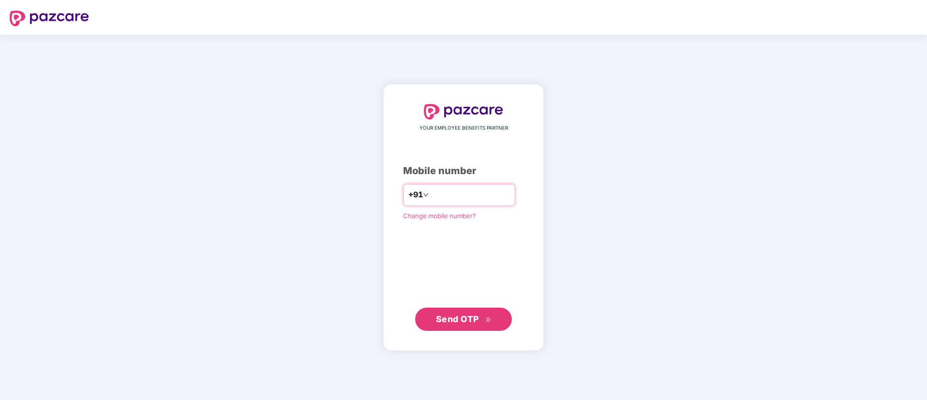
type input "**********"
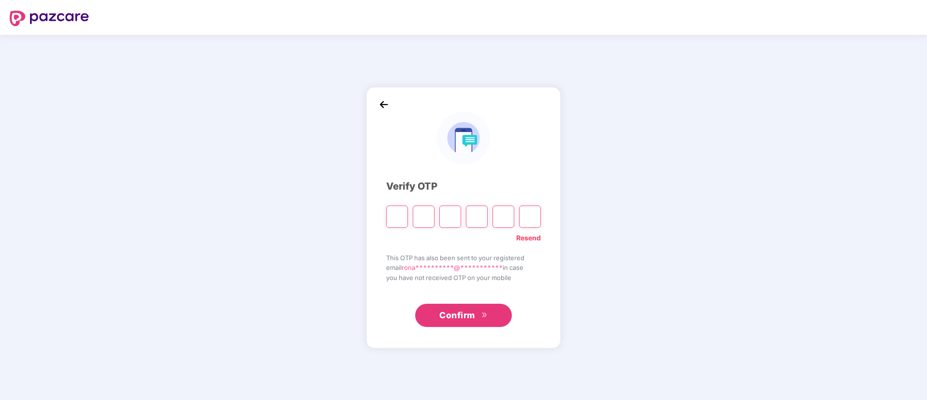
type input "*"
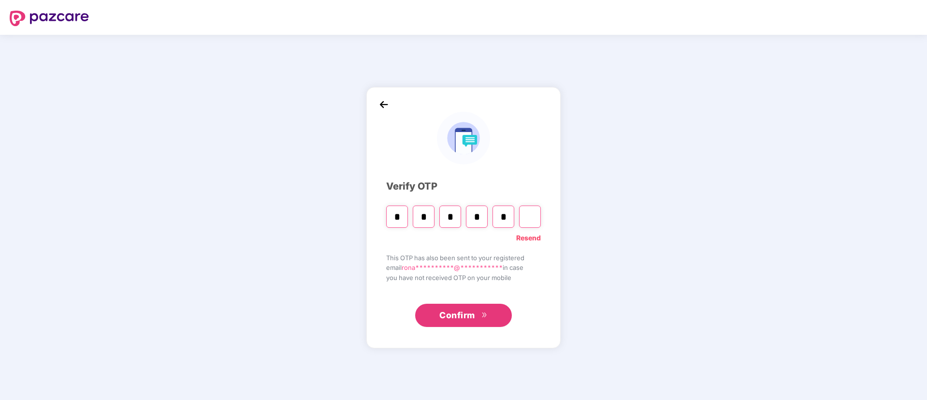
type input "*"
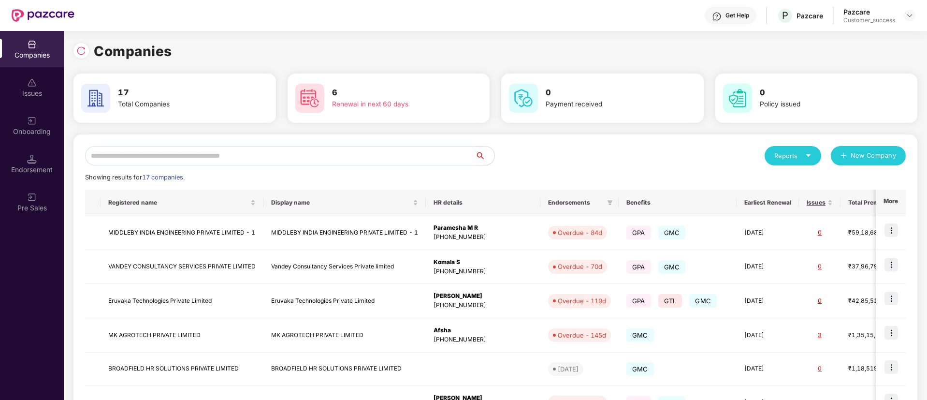
click at [350, 161] on input "text" at bounding box center [280, 155] width 390 height 19
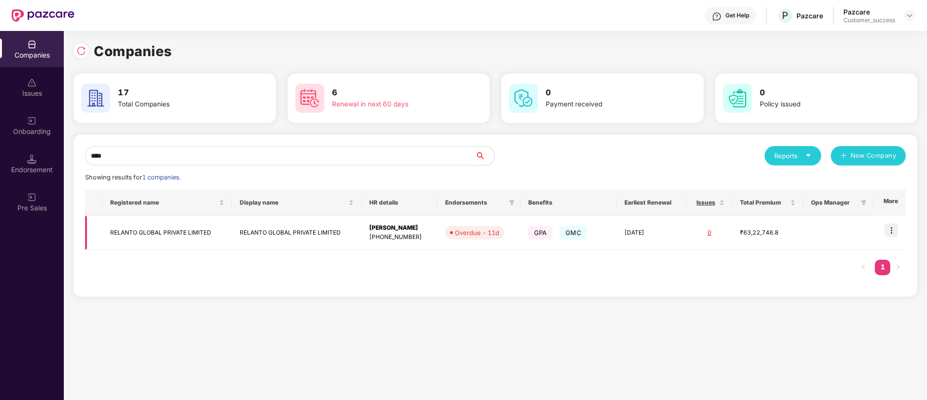
type input "****"
click at [887, 237] on td at bounding box center [888, 233] width 33 height 34
click at [892, 228] on img at bounding box center [891, 230] width 14 height 14
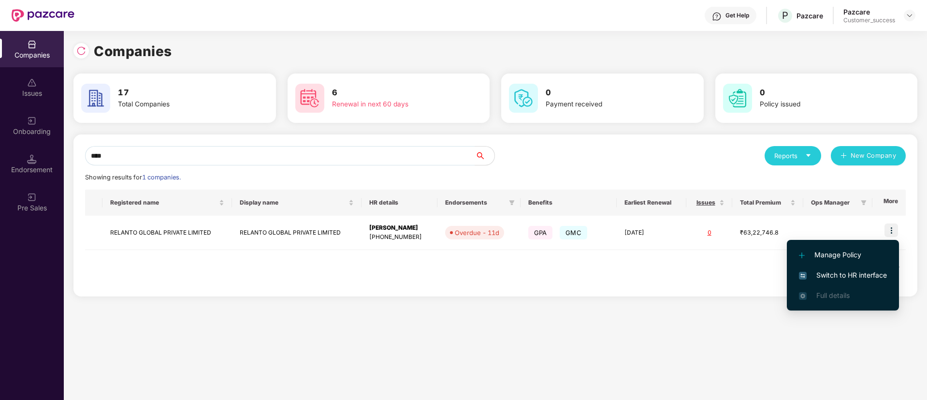
click at [845, 272] on span "Switch to HR interface" at bounding box center [843, 275] width 88 height 11
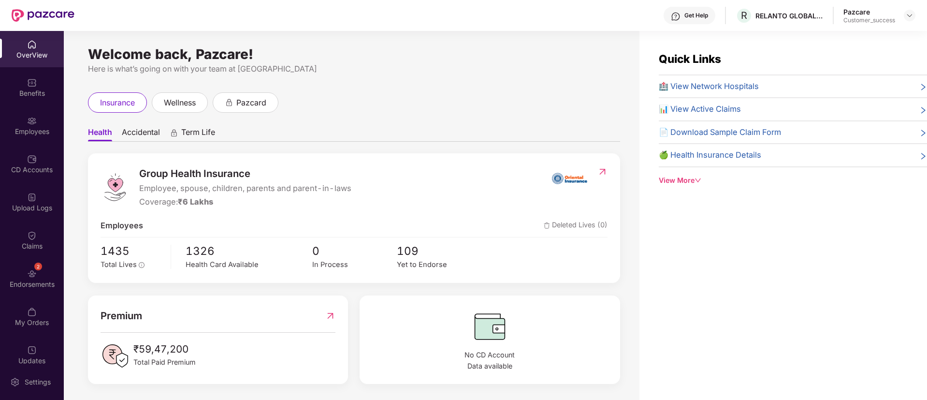
click at [48, 122] on div "Employees" at bounding box center [32, 125] width 64 height 36
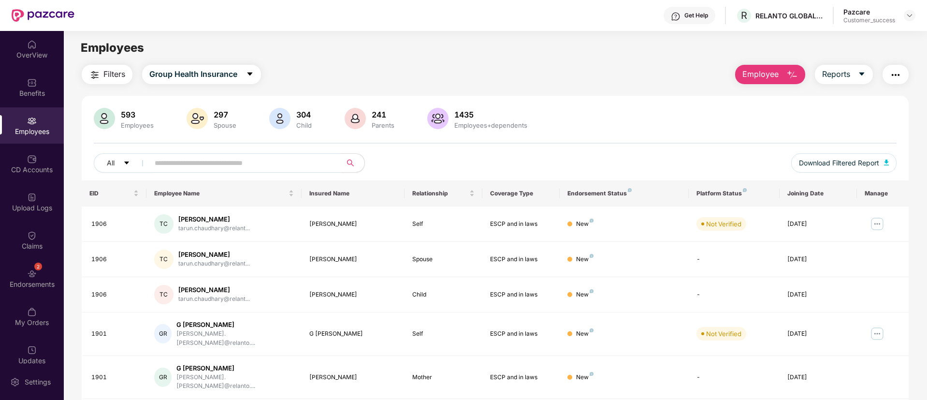
click at [278, 170] on span at bounding box center [242, 162] width 198 height 19
paste input "**********"
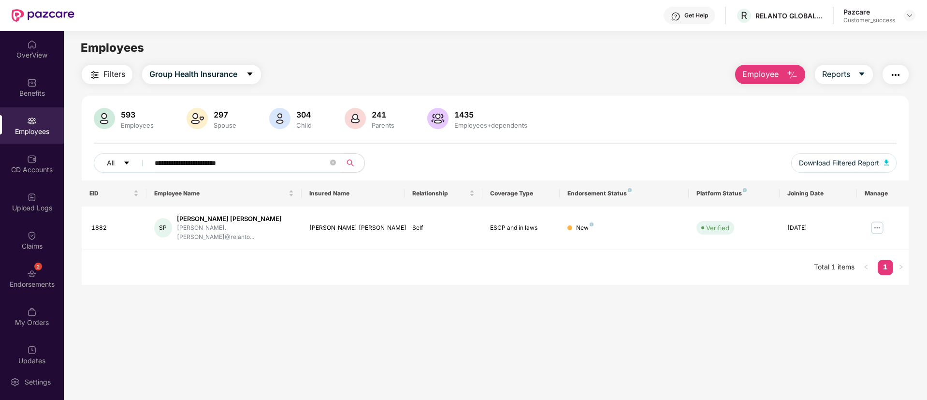
type input "**********"
click at [102, 223] on div "1882" at bounding box center [114, 227] width 47 height 9
copy div "1882"
